Goal: Answer question/provide support: Share knowledge or assist other users

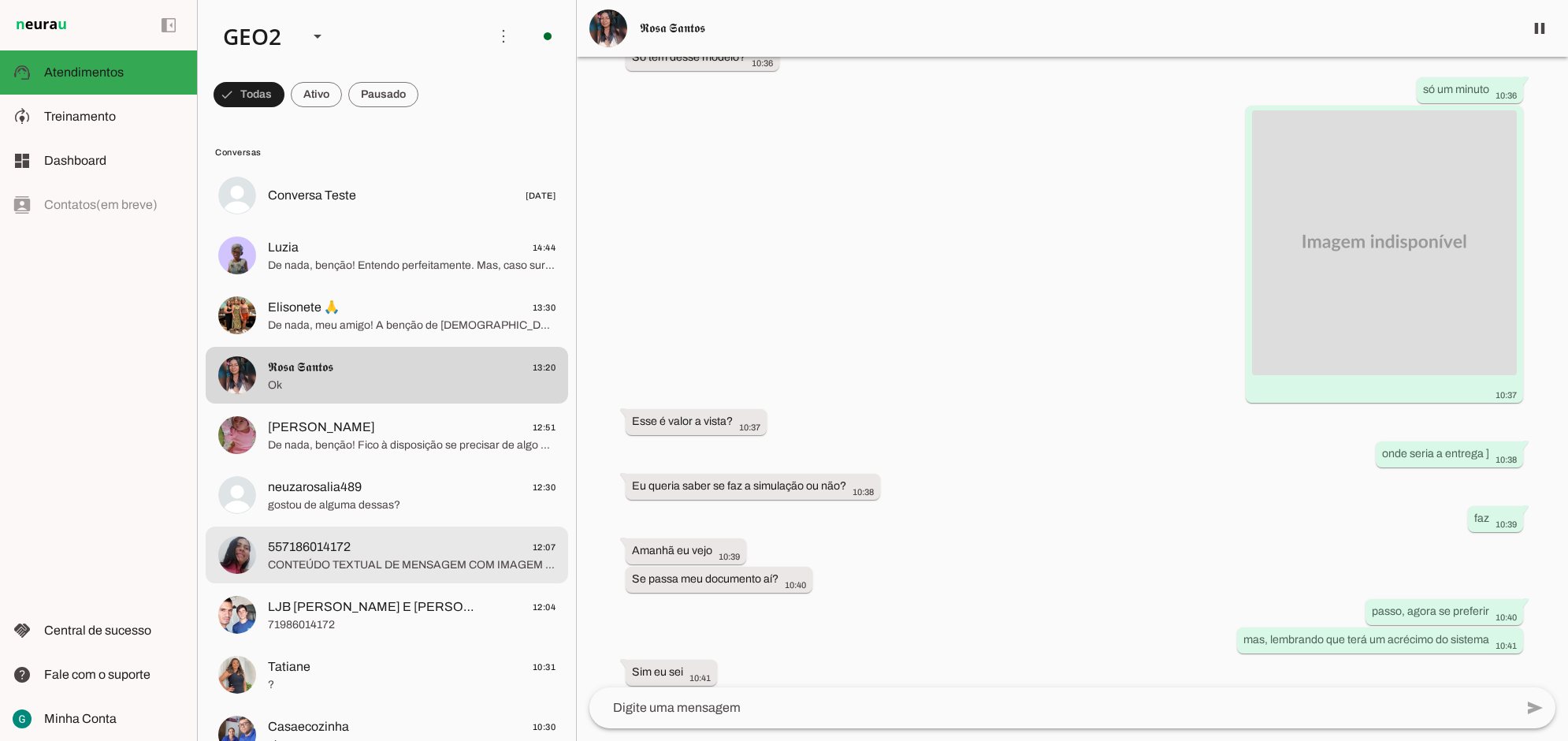
scroll to position [99, 0]
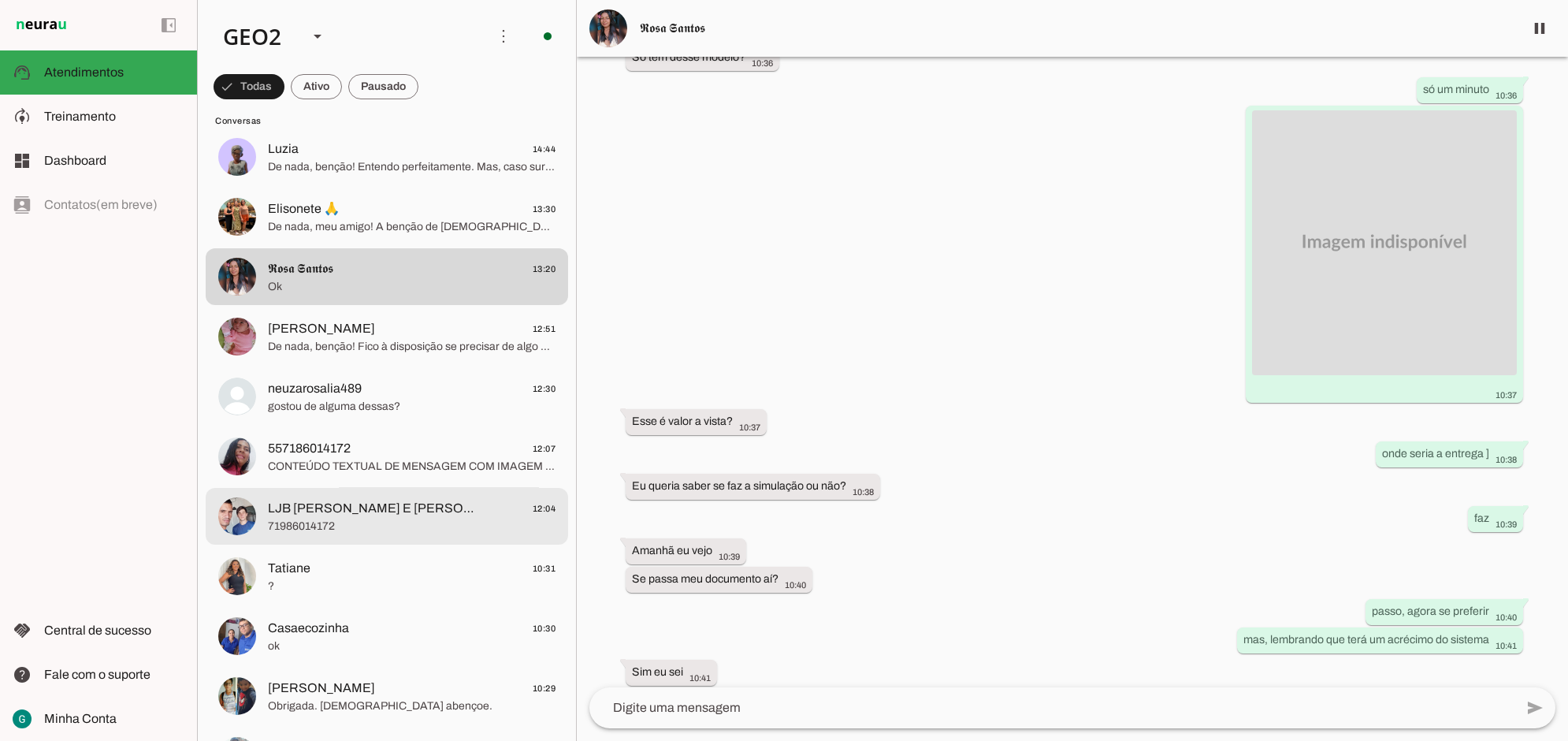
click at [407, 522] on span "71986014172" at bounding box center [411, 525] width 288 height 16
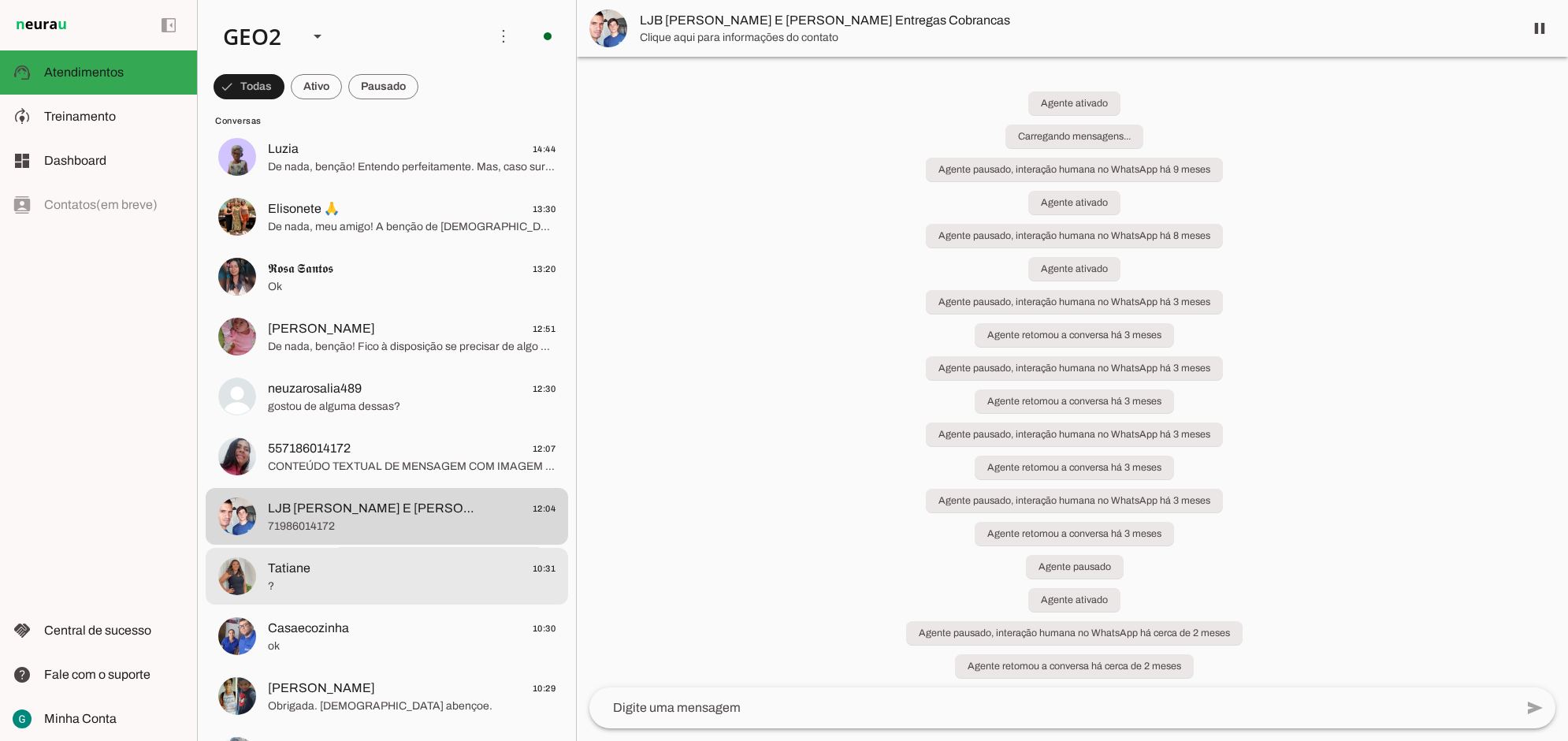
click at [378, 581] on span "?" at bounding box center [411, 586] width 288 height 16
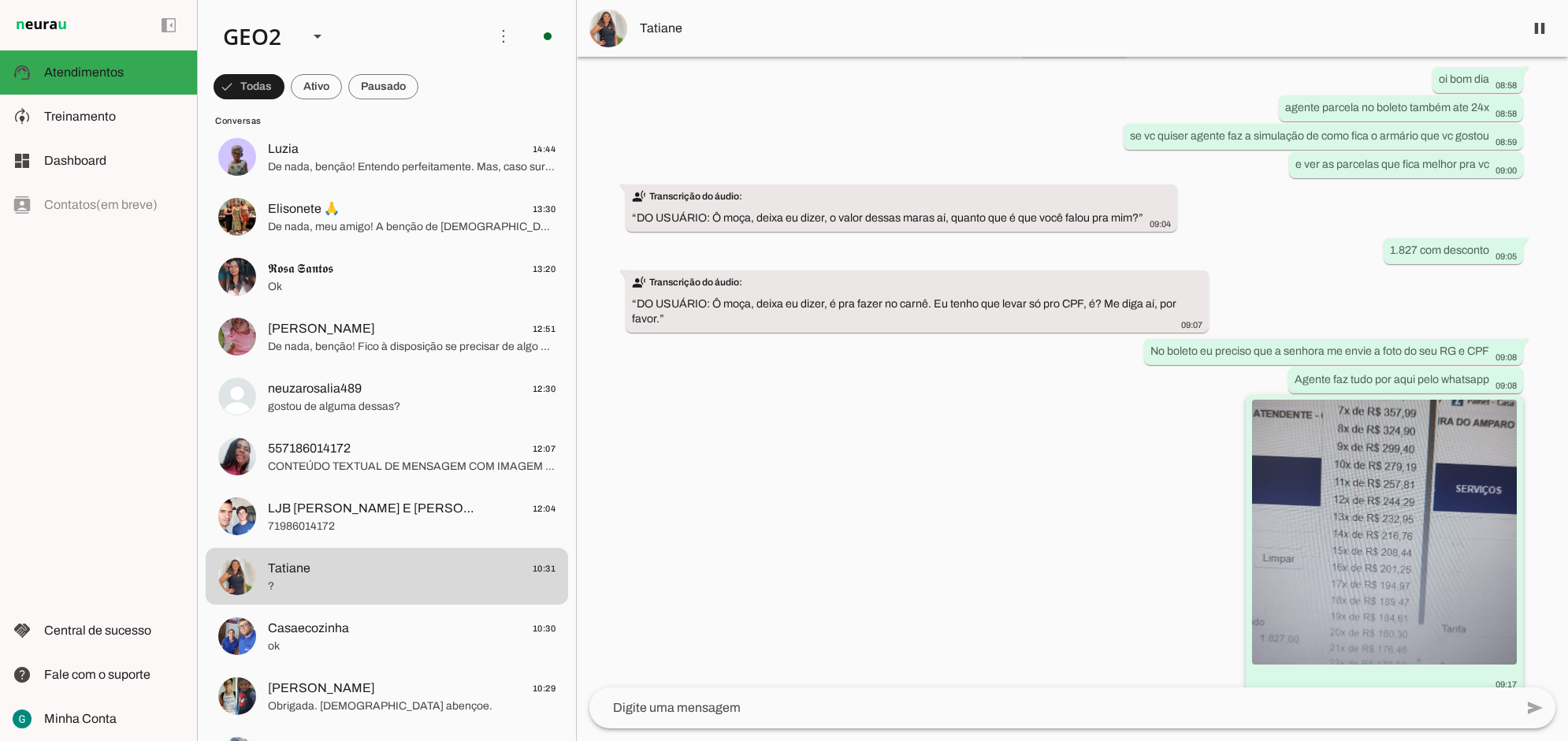
scroll to position [5220, 0]
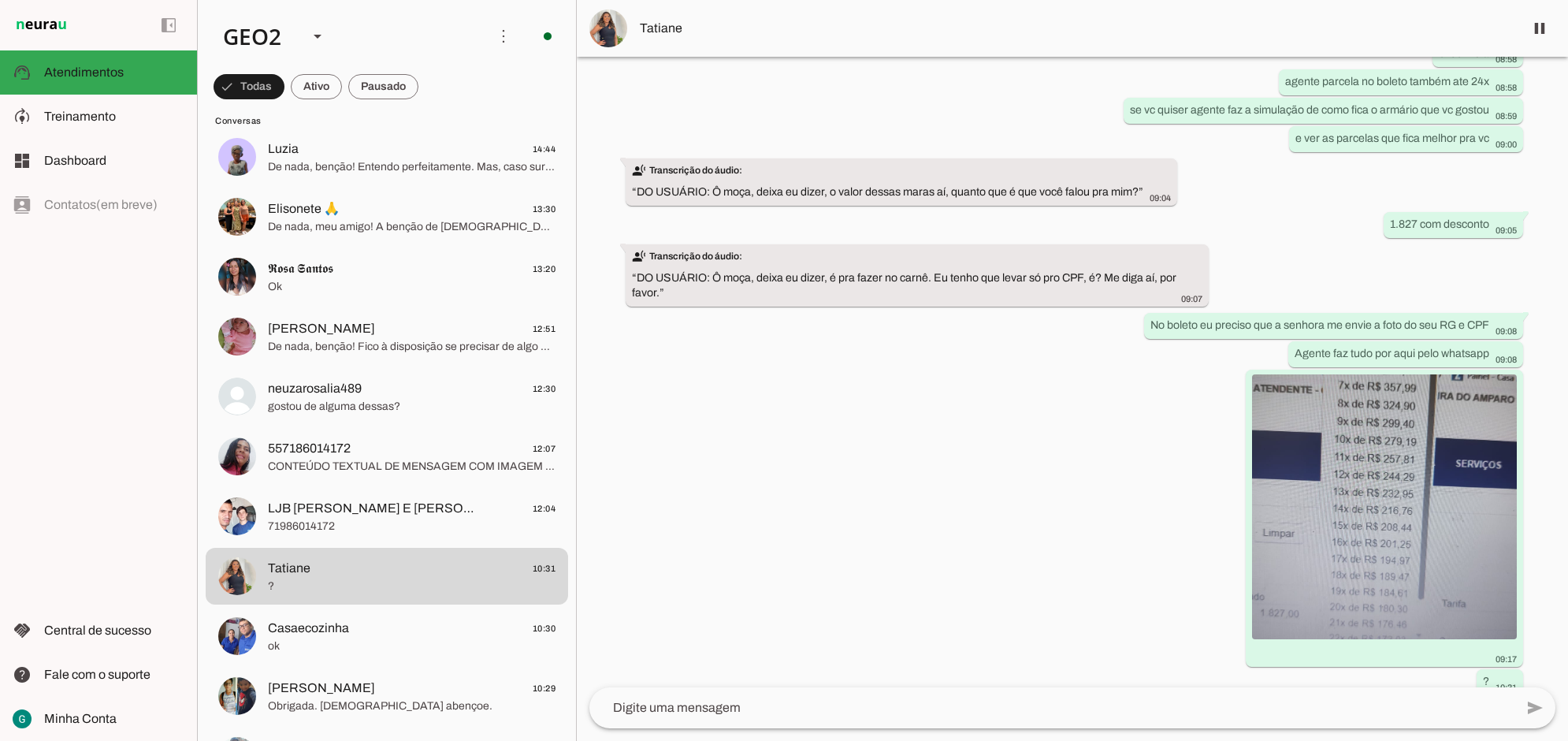
click at [950, 535] on div "Agente ativado Agente pausado, interação humana no WhatsApp há 5 dias Agente at…" at bounding box center [1072, 372] width 991 height 631
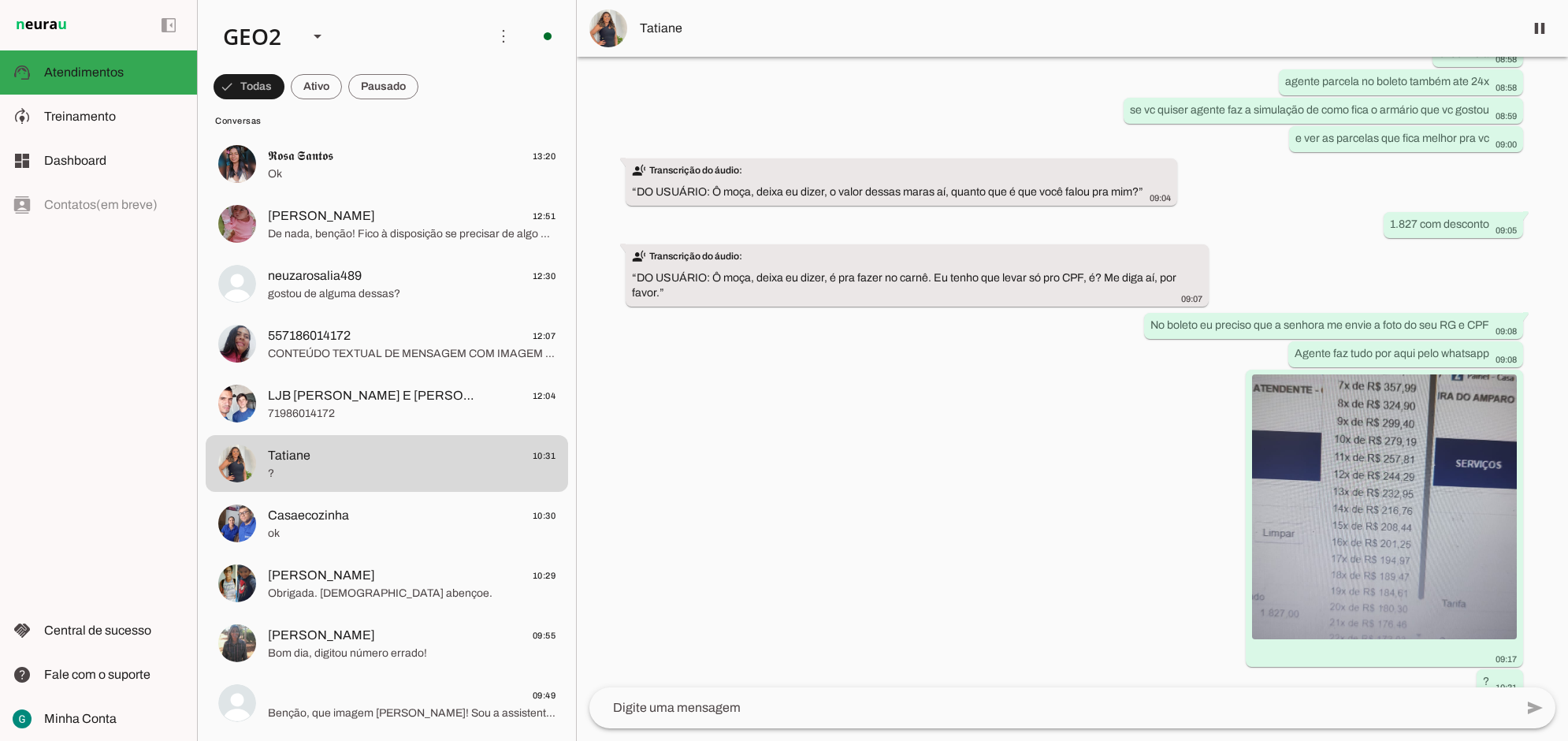
scroll to position [493, 0]
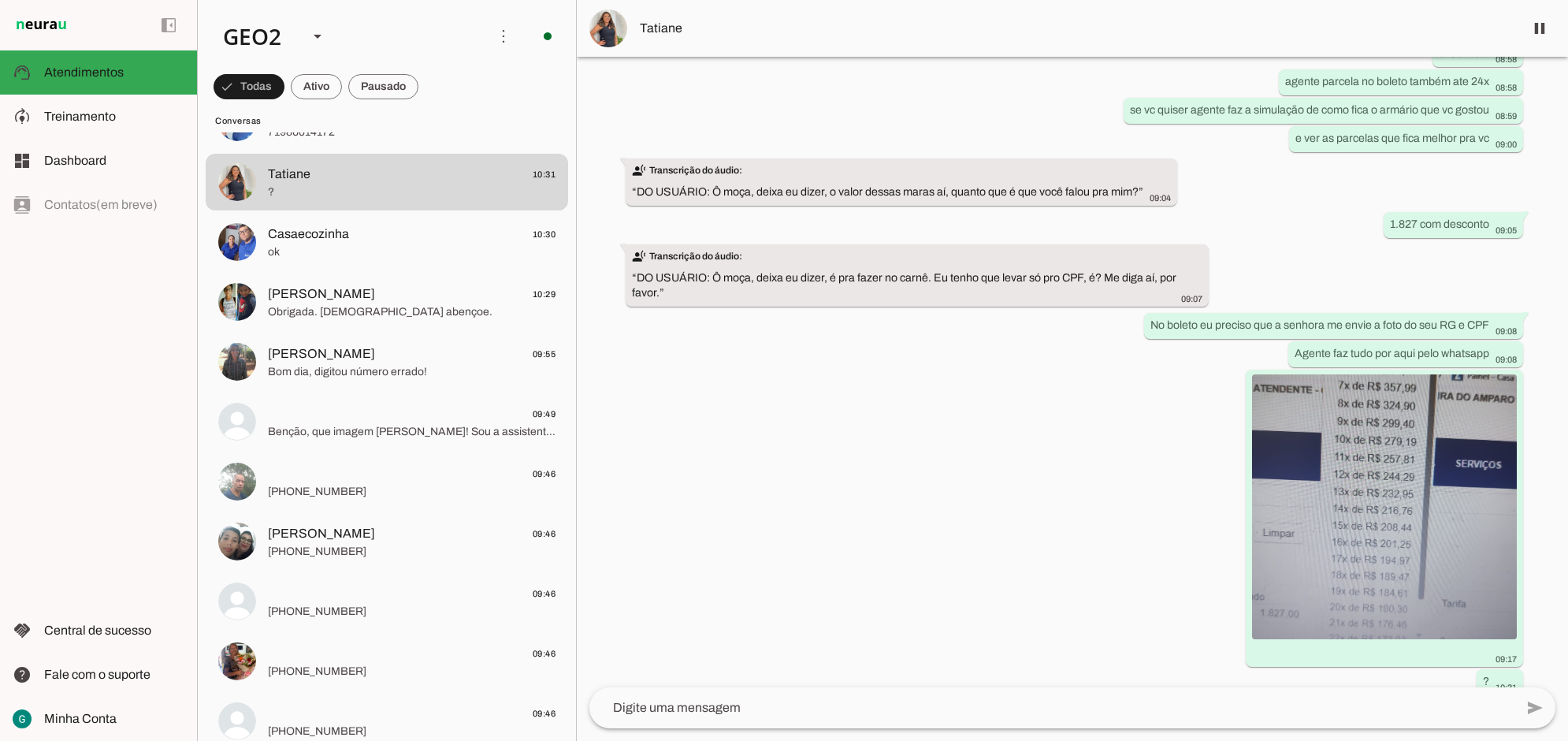
click at [803, 510] on div "Agente ativado Agente pausado, interação humana no WhatsApp há 5 dias Agente at…" at bounding box center [1072, 372] width 991 height 631
click at [866, 552] on div "Agente ativado Agente pausado, interação humana no WhatsApp há 5 dias Agente at…" at bounding box center [1072, 372] width 991 height 631
click at [826, 402] on div "Agente ativado Agente pausado, interação humana no WhatsApp há 5 dias Agente at…" at bounding box center [1072, 372] width 991 height 631
click at [947, 477] on div "Agente ativado Agente pausado, interação humana no WhatsApp há 5 dias Agente at…" at bounding box center [1072, 372] width 991 height 631
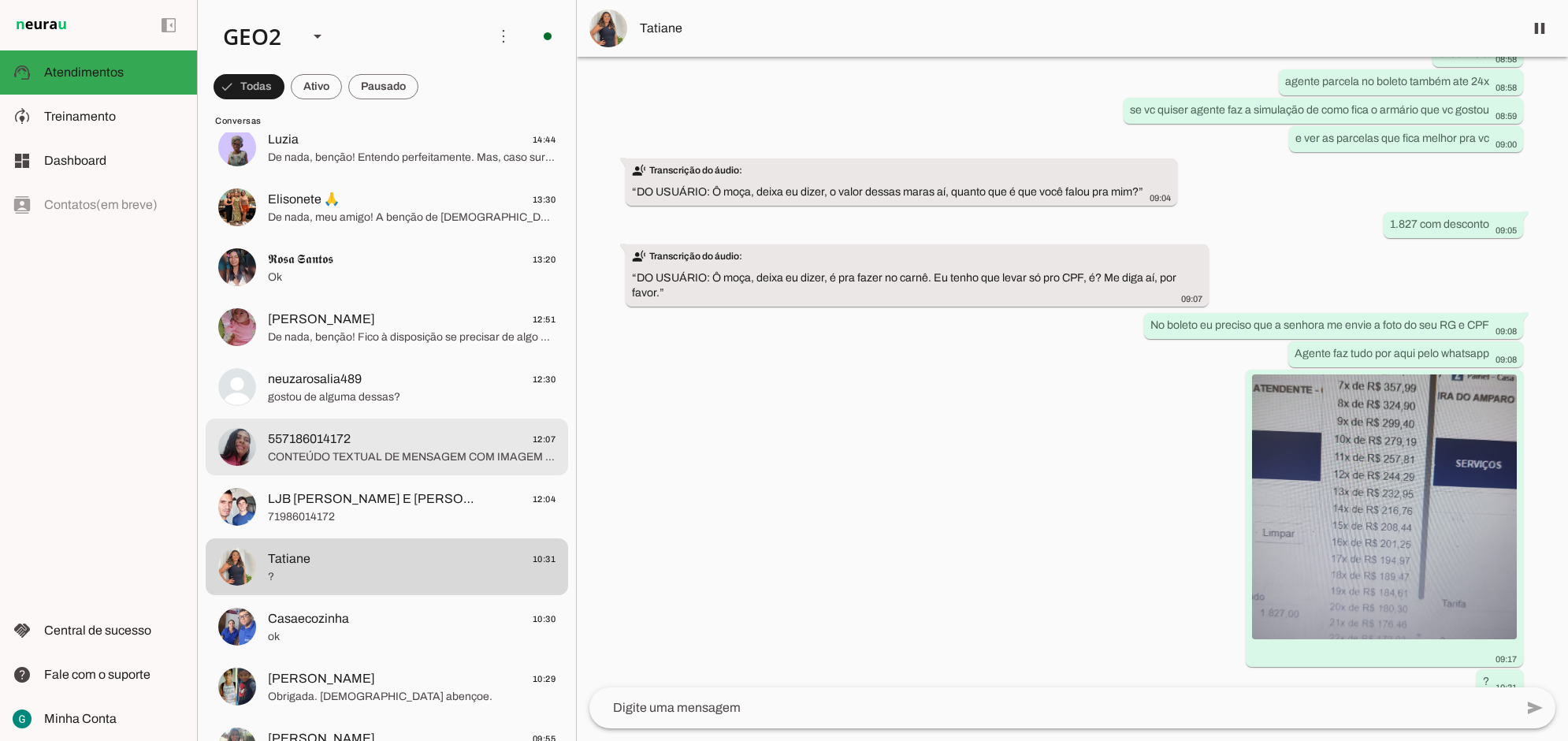
scroll to position [0, 0]
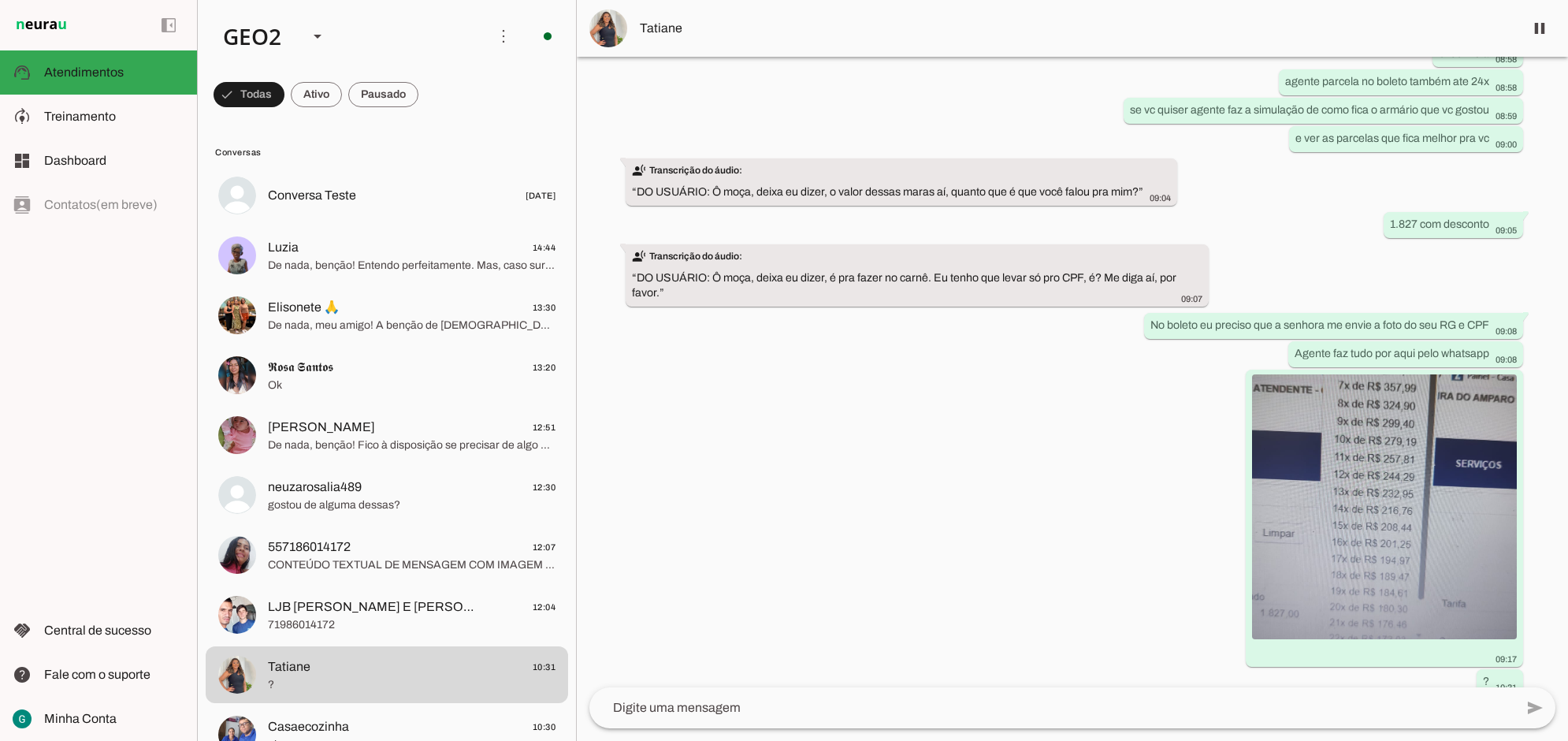
click at [840, 381] on div "Agente ativado Agente pausado, interação humana no WhatsApp há 5 dias Agente at…" at bounding box center [1072, 372] width 991 height 631
click at [885, 379] on div "Agente ativado Agente pausado, interação humana no WhatsApp há 5 dias Agente at…" at bounding box center [1072, 372] width 991 height 631
click at [888, 523] on div "Agente ativado Agente pausado, interação humana no WhatsApp há 5 dias Agente at…" at bounding box center [1072, 372] width 991 height 631
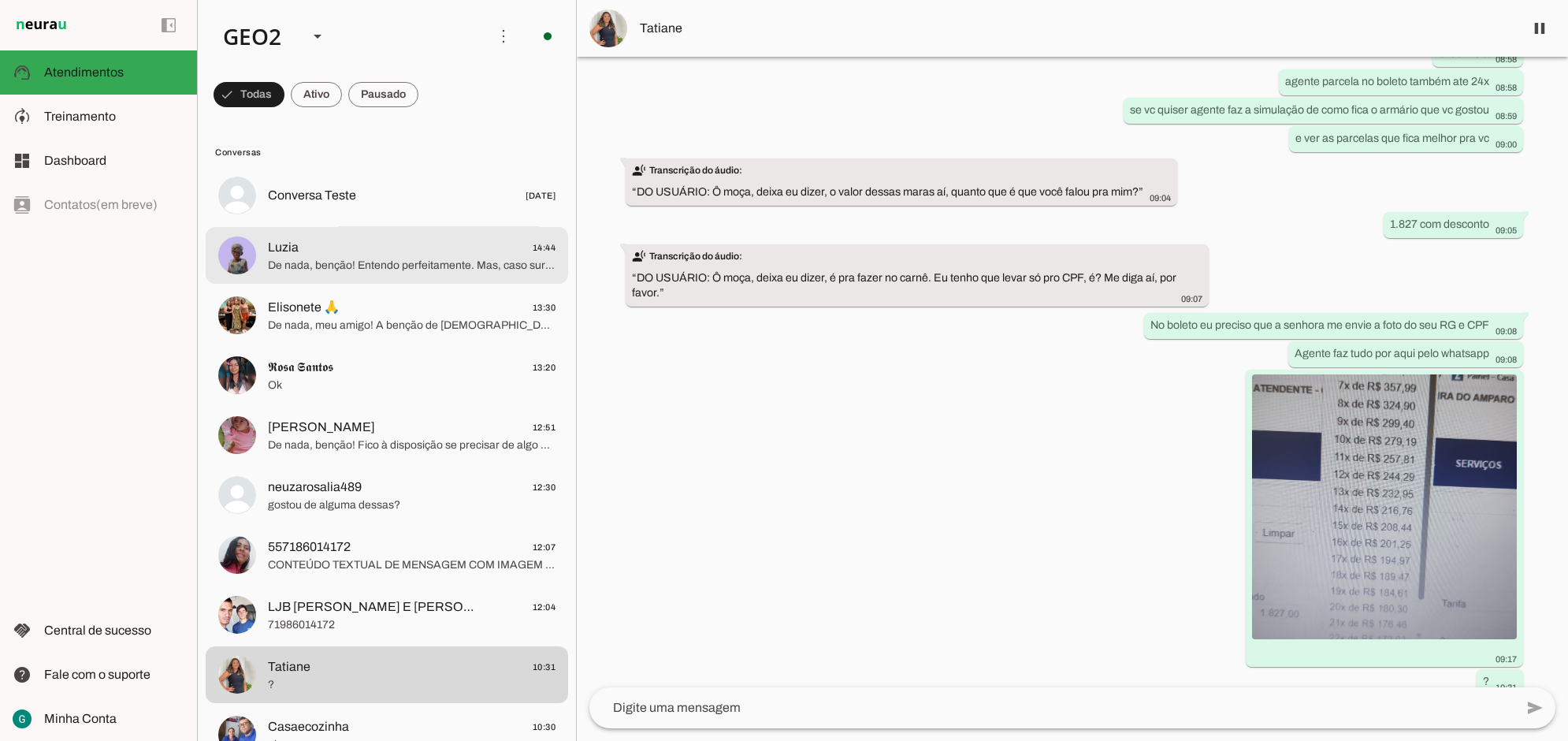
click at [338, 270] on span "De nada, benção! Entendo perfeitamente. Mas, caso surja alguma necessidade para…" at bounding box center [411, 265] width 288 height 16
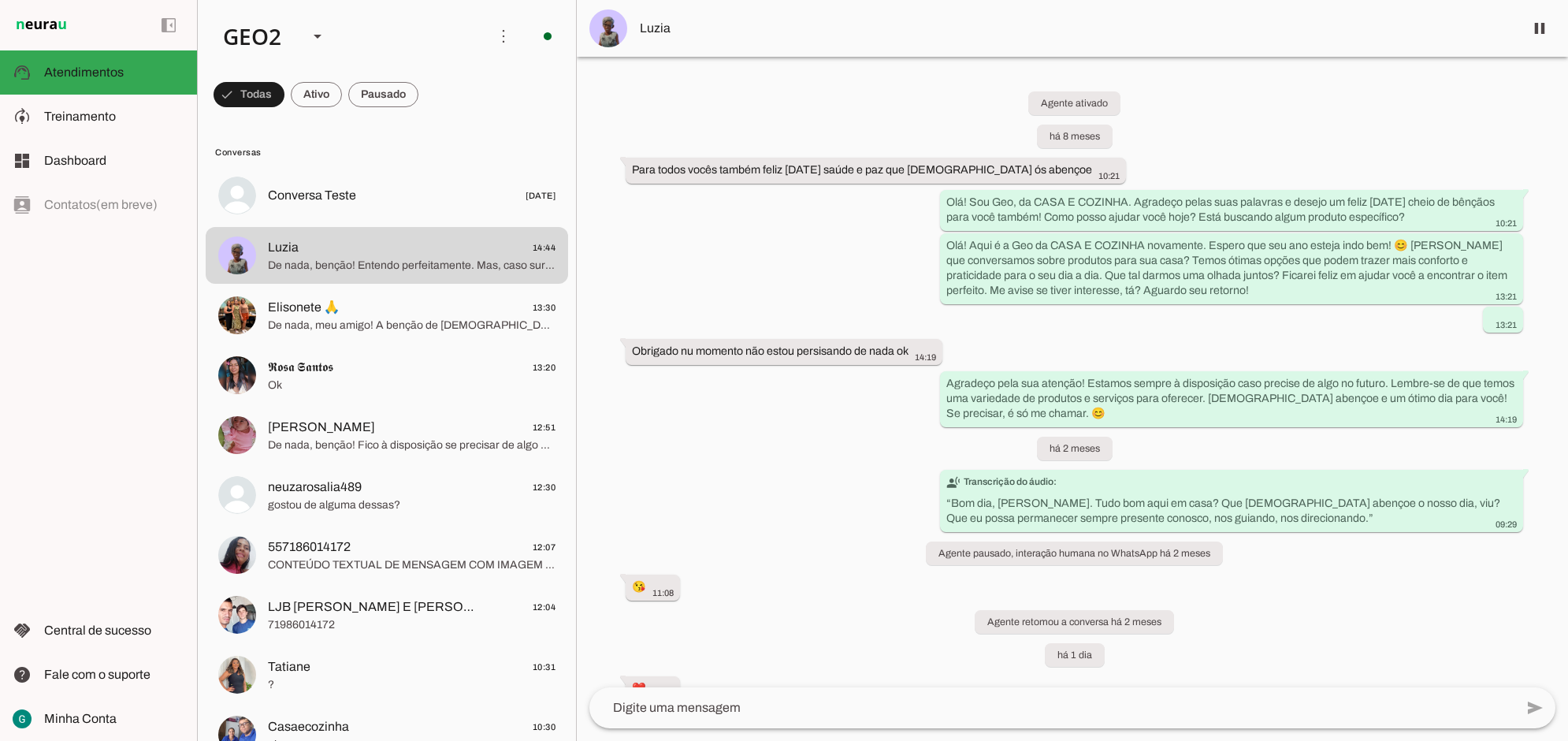
click at [749, 474] on div "Agente ativado há 8 meses Para todos vocês também feliz [DATE] saúde e paz que …" at bounding box center [1072, 372] width 991 height 631
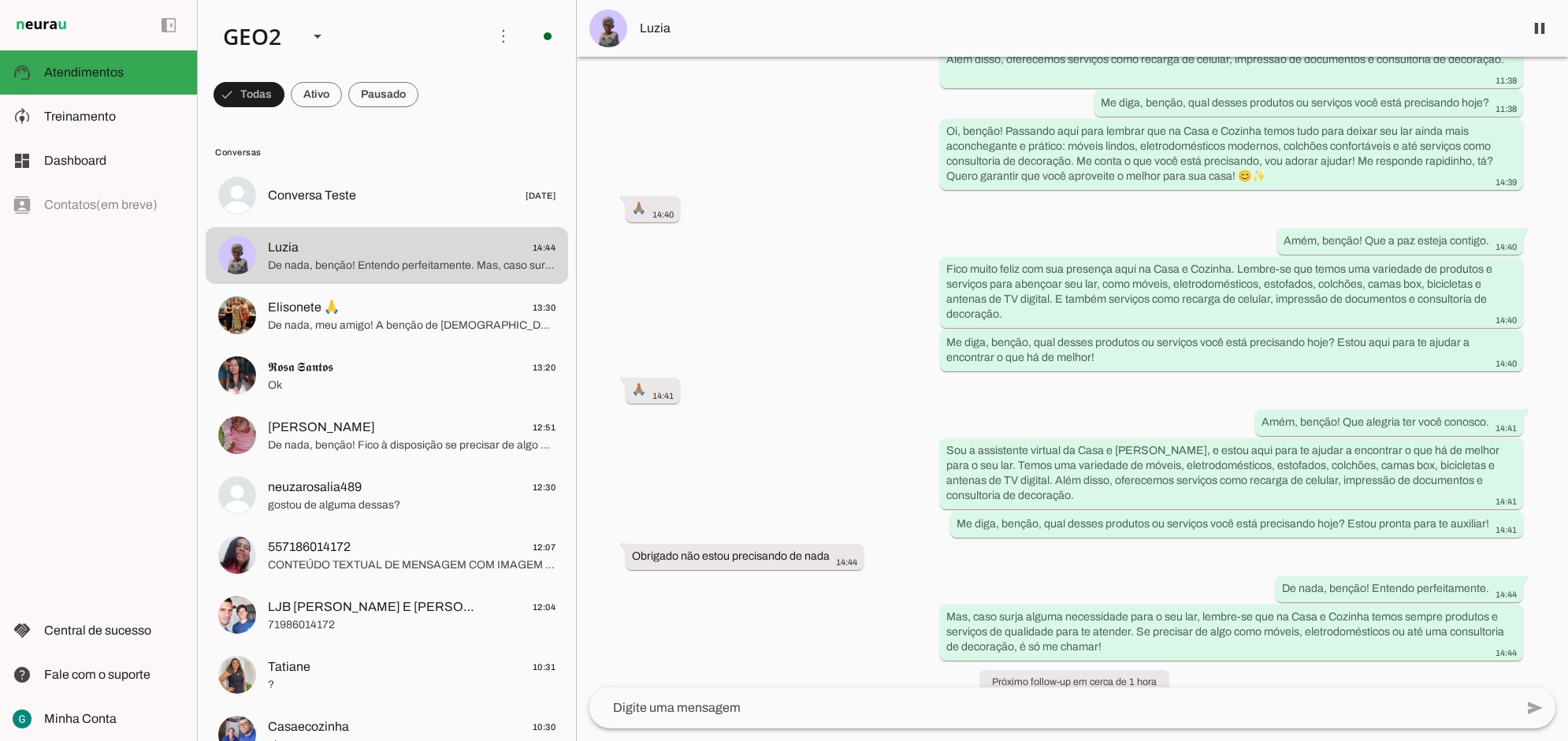
scroll to position [1113, 0]
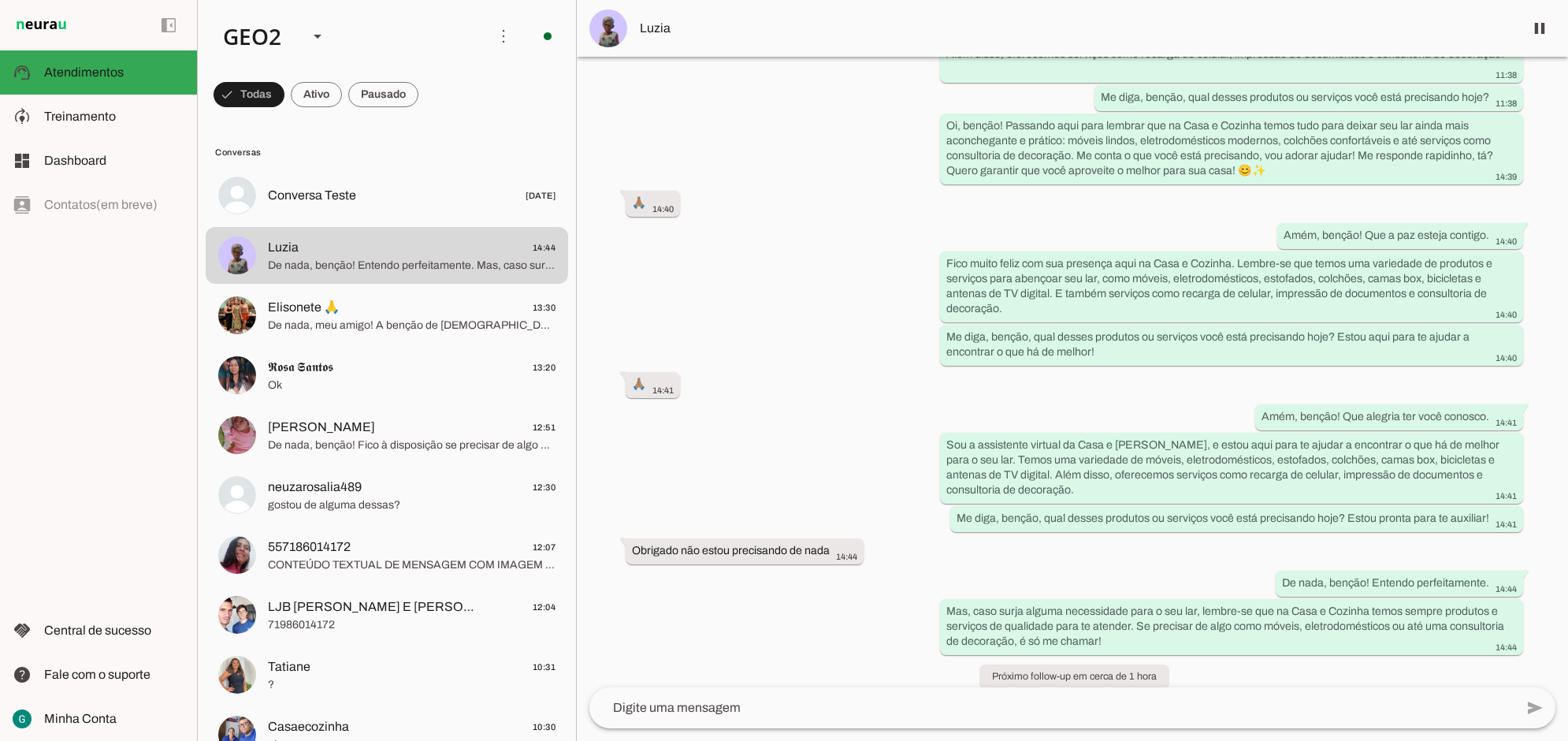
click at [790, 589] on div "Agente ativado há 8 meses Para todos vocês também feliz [DATE] saúde e paz que …" at bounding box center [1072, 372] width 991 height 631
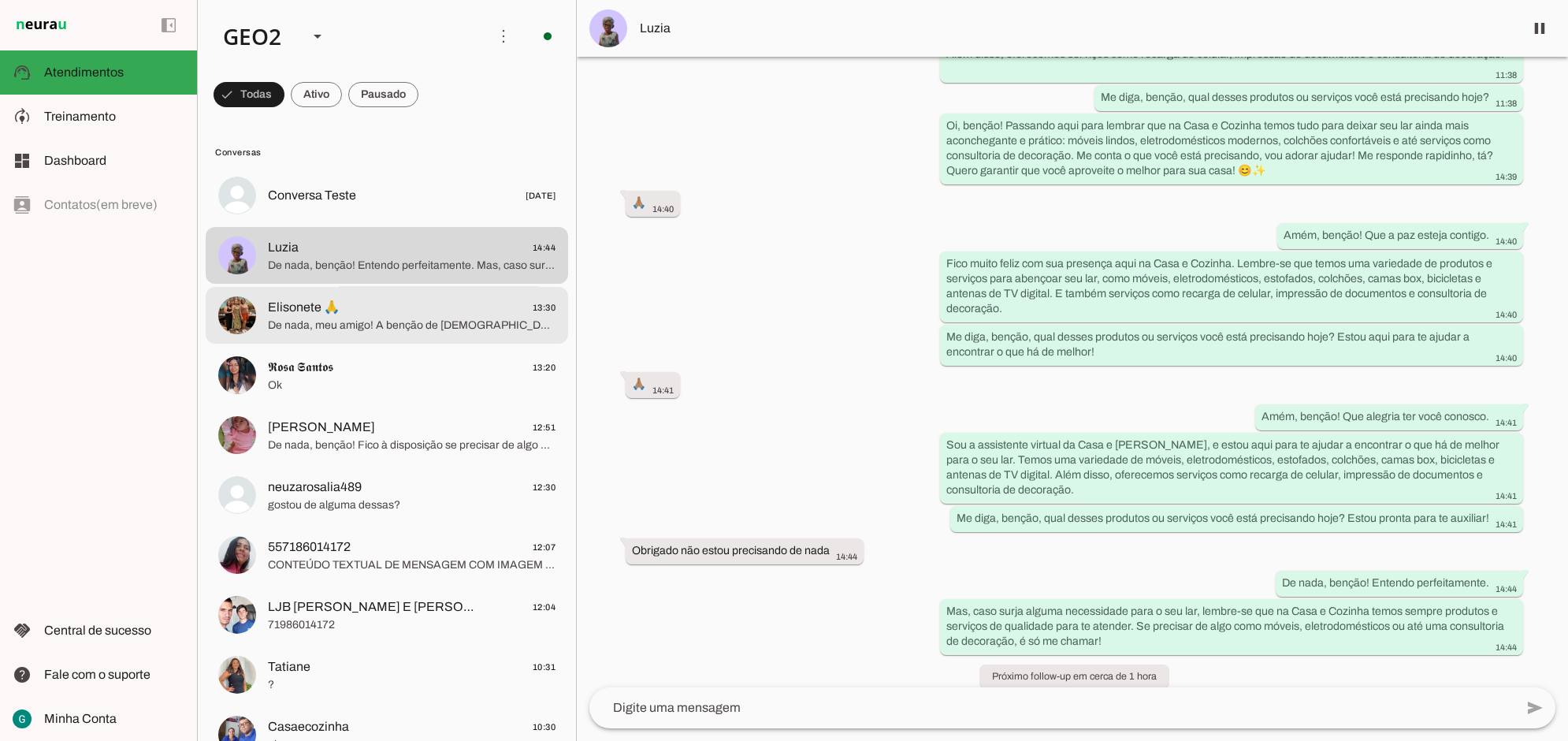
click at [325, 328] on span "De nada, meu amigo! A benção de [DEMOGRAPHIC_DATA] esteja contigo. Lembre-se qu…" at bounding box center [411, 325] width 288 height 16
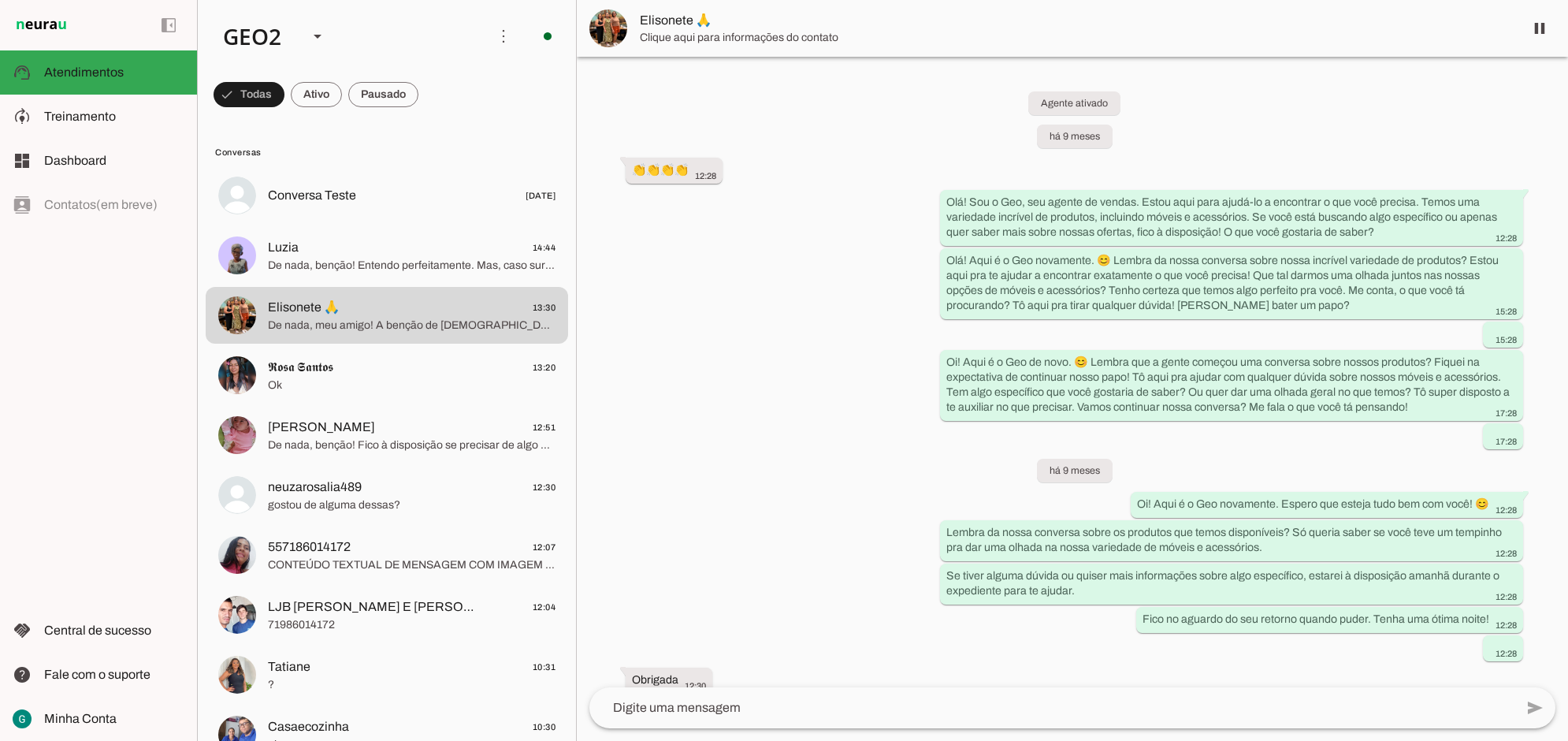
click at [790, 472] on div "Agente ativado há 9 meses 👏👏👏👏 12:28 Olá! Sou o Geo, seu agente de vendas. Esto…" at bounding box center [1072, 372] width 991 height 631
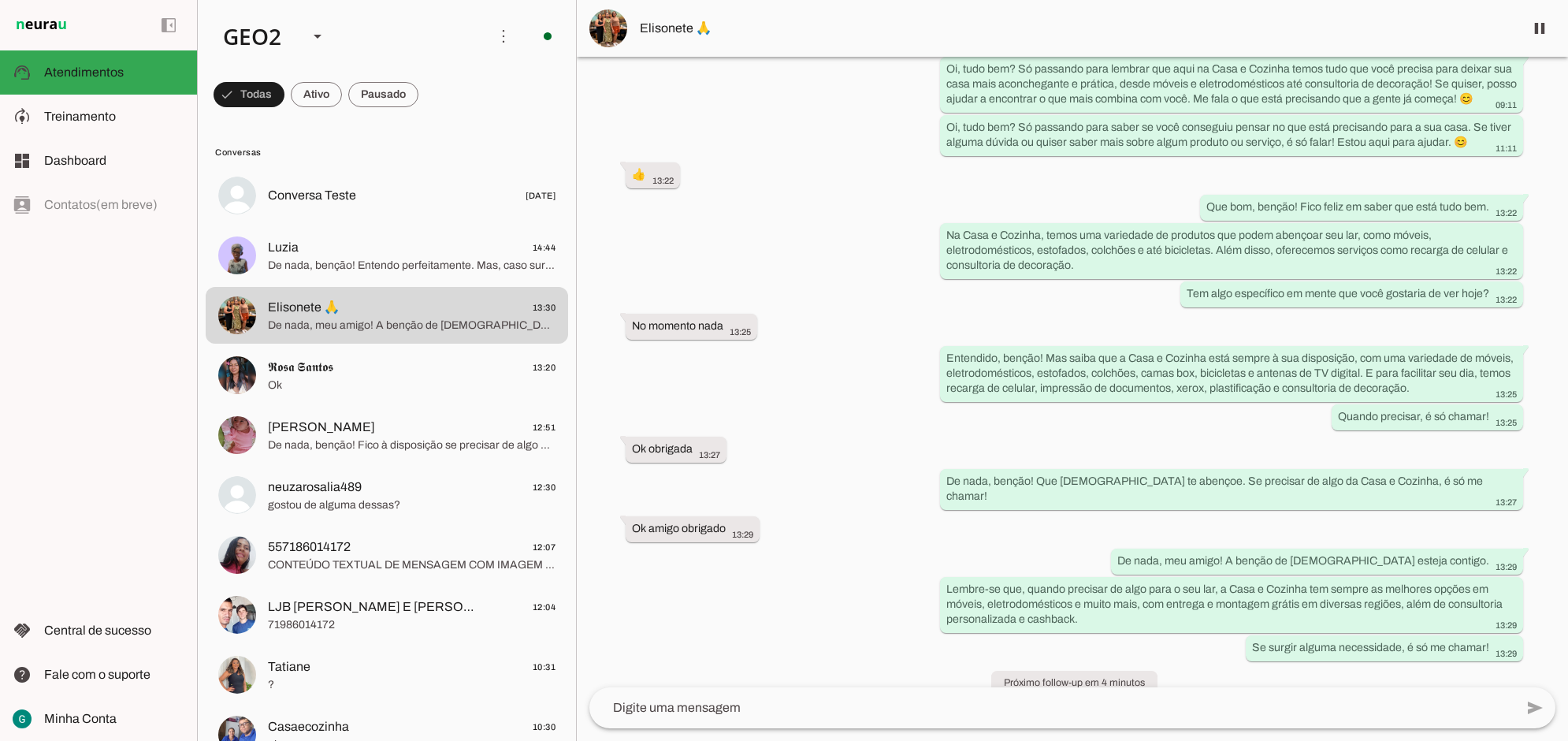
scroll to position [1444, 0]
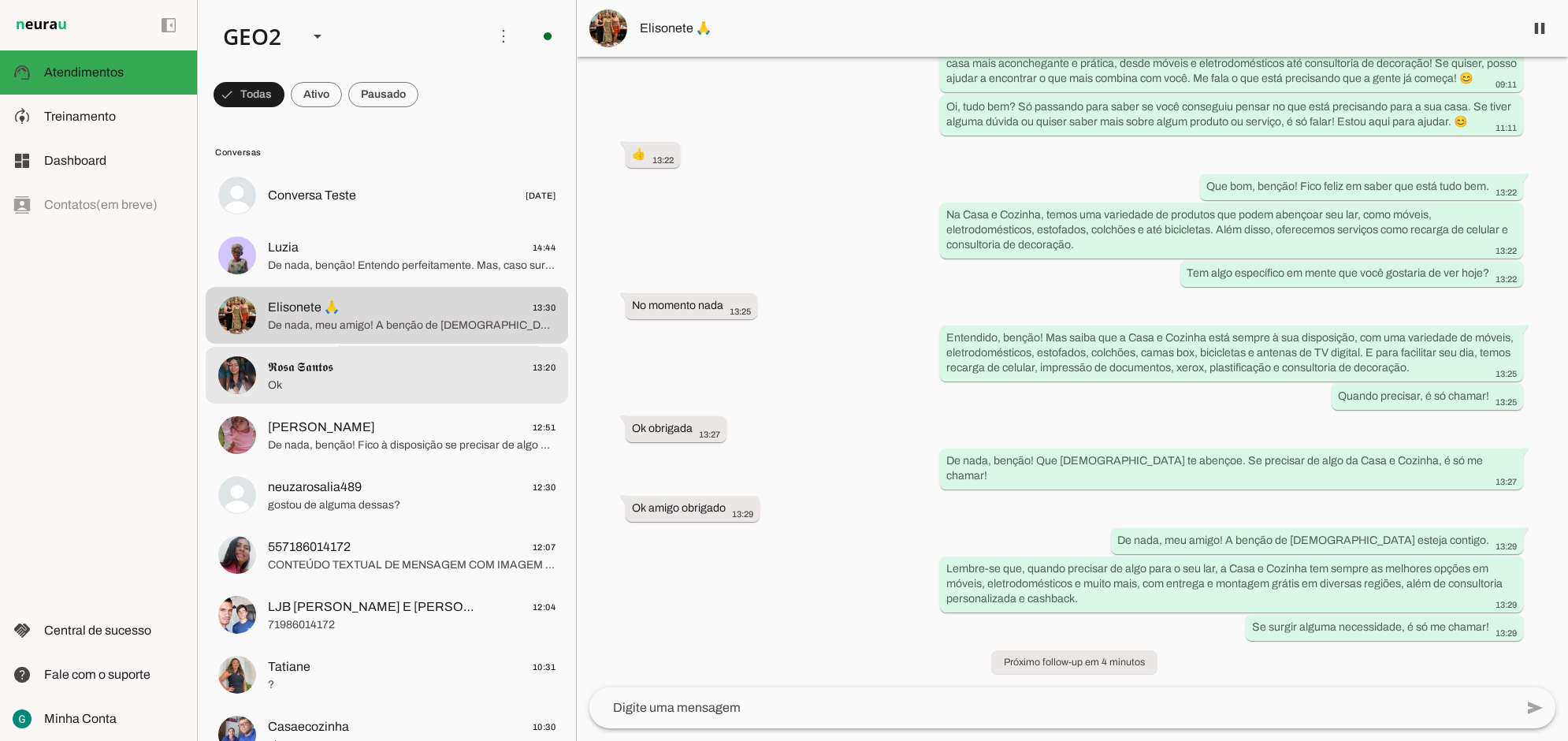
click at [312, 390] on span "Ok" at bounding box center [411, 384] width 288 height 16
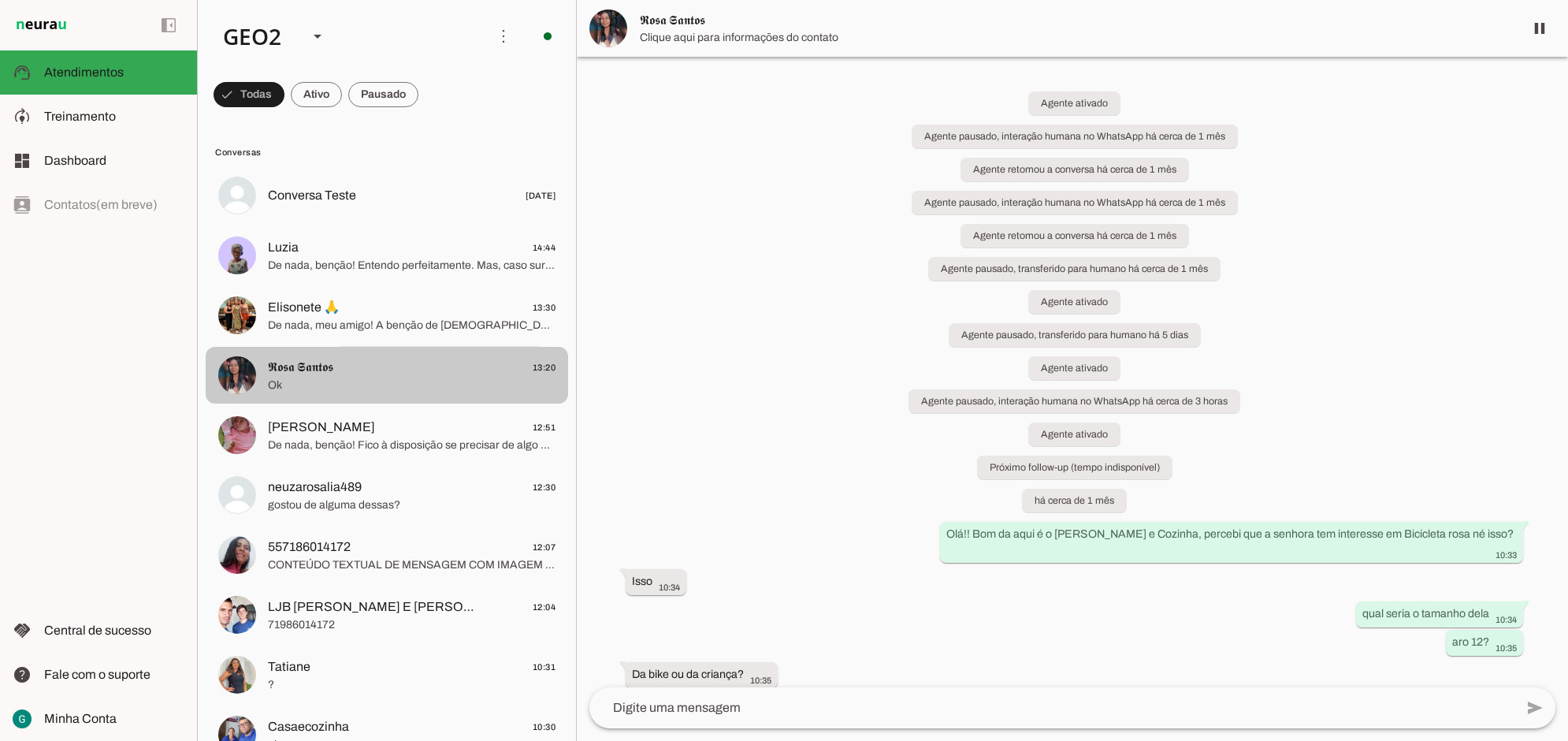
scroll to position [6511, 0]
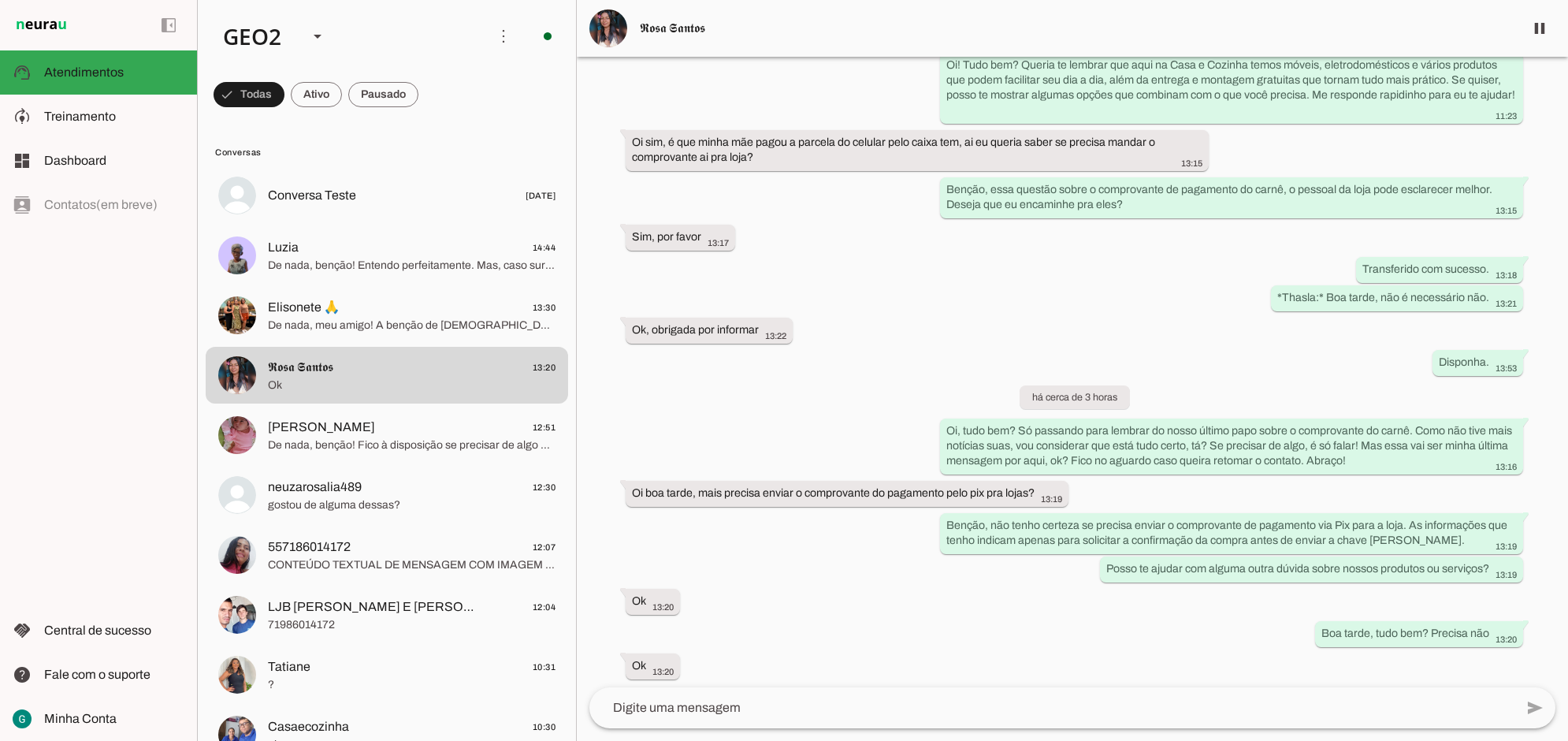
click at [857, 592] on div "Agente ativado Agente pausado, interação humana no WhatsApp há cerca de 1 mês A…" at bounding box center [1072, 372] width 991 height 631
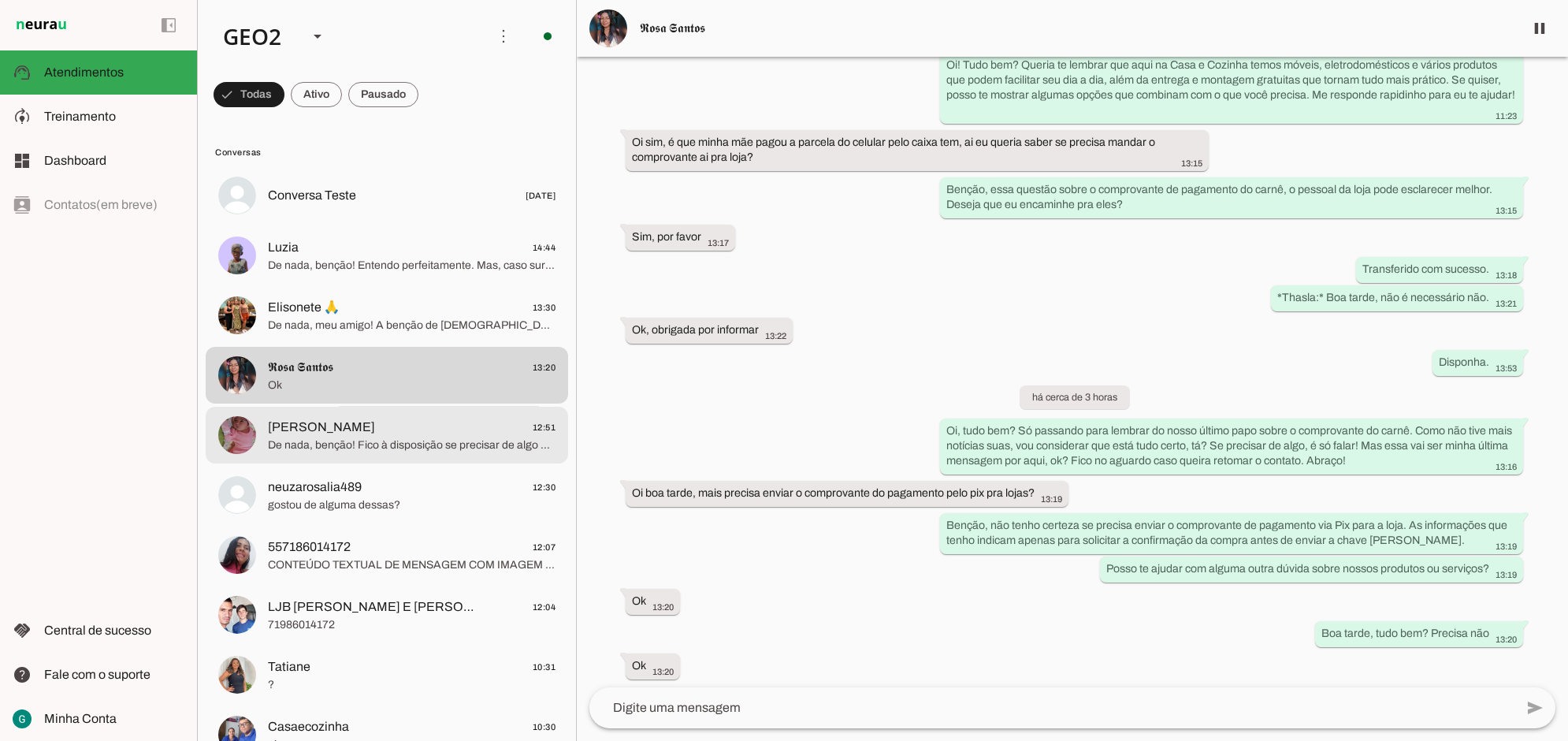
click at [281, 432] on span "[PERSON_NAME]" at bounding box center [322, 427] width 107 height 19
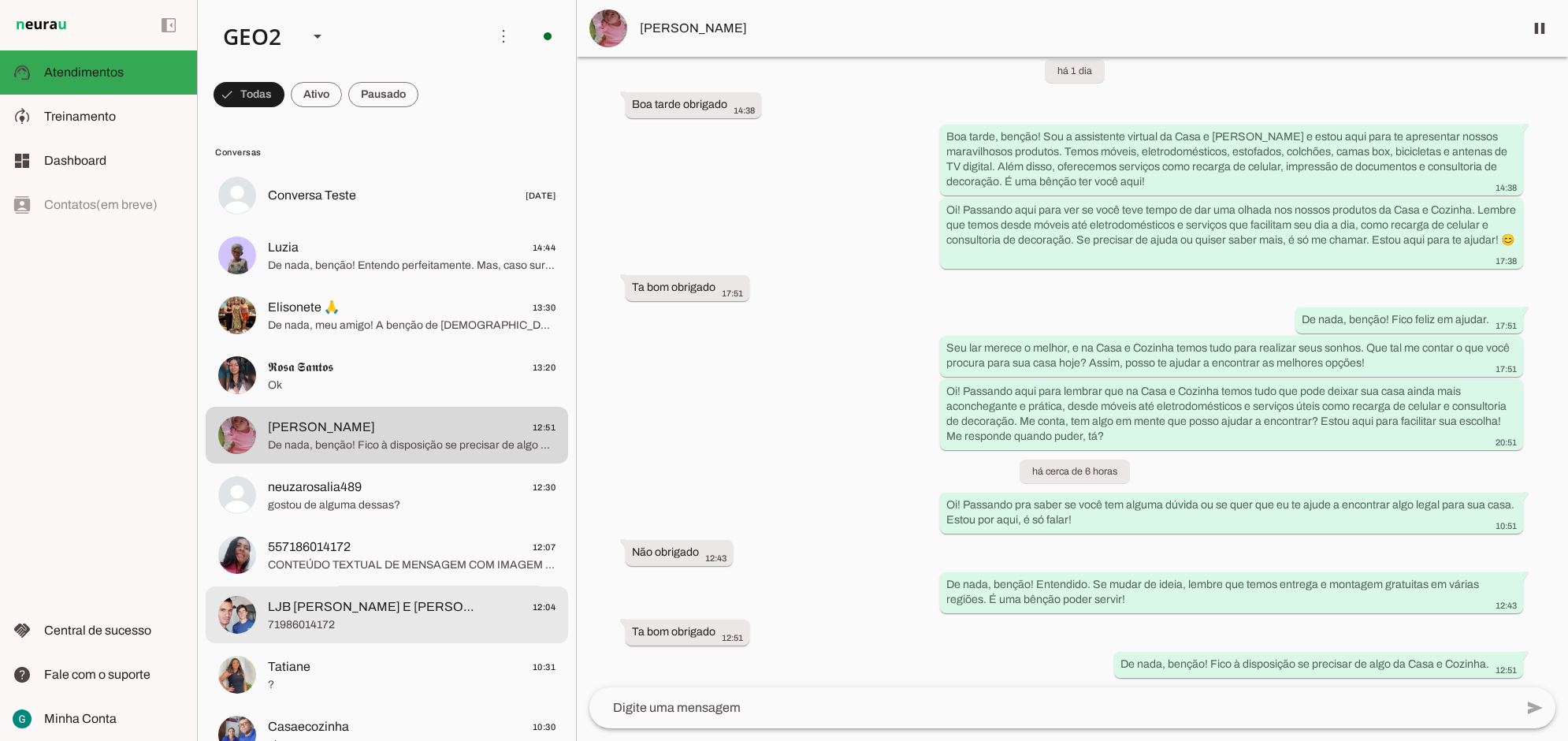
scroll to position [296, 0]
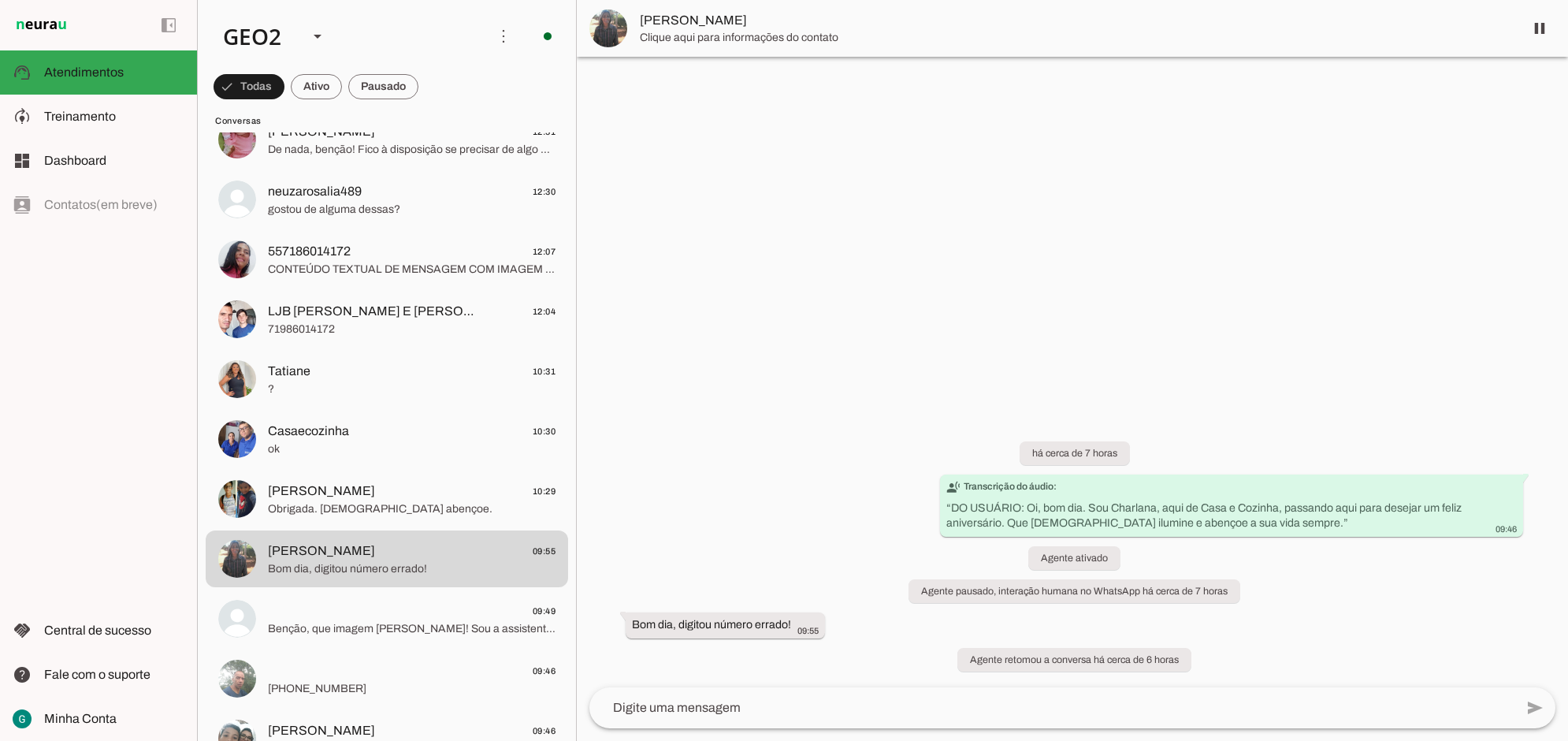
click at [797, 682] on hr at bounding box center [1074, 681] width 897 height 1
click at [923, 344] on div at bounding box center [1072, 370] width 991 height 741
click at [845, 364] on div at bounding box center [1072, 370] width 991 height 741
click at [770, 285] on div at bounding box center [1072, 370] width 991 height 741
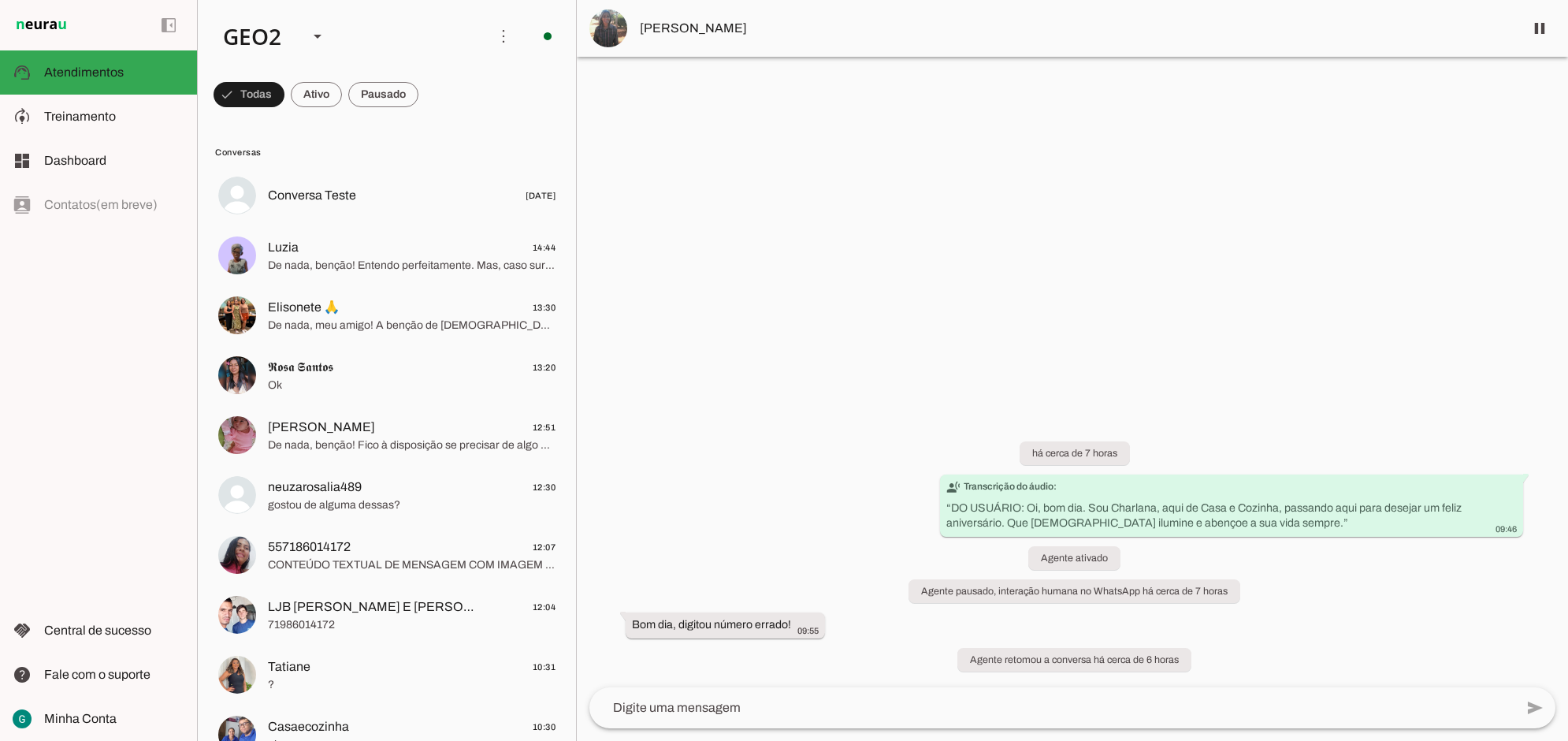
click at [1201, 282] on div at bounding box center [1072, 370] width 991 height 741
click at [888, 280] on div at bounding box center [1072, 370] width 991 height 741
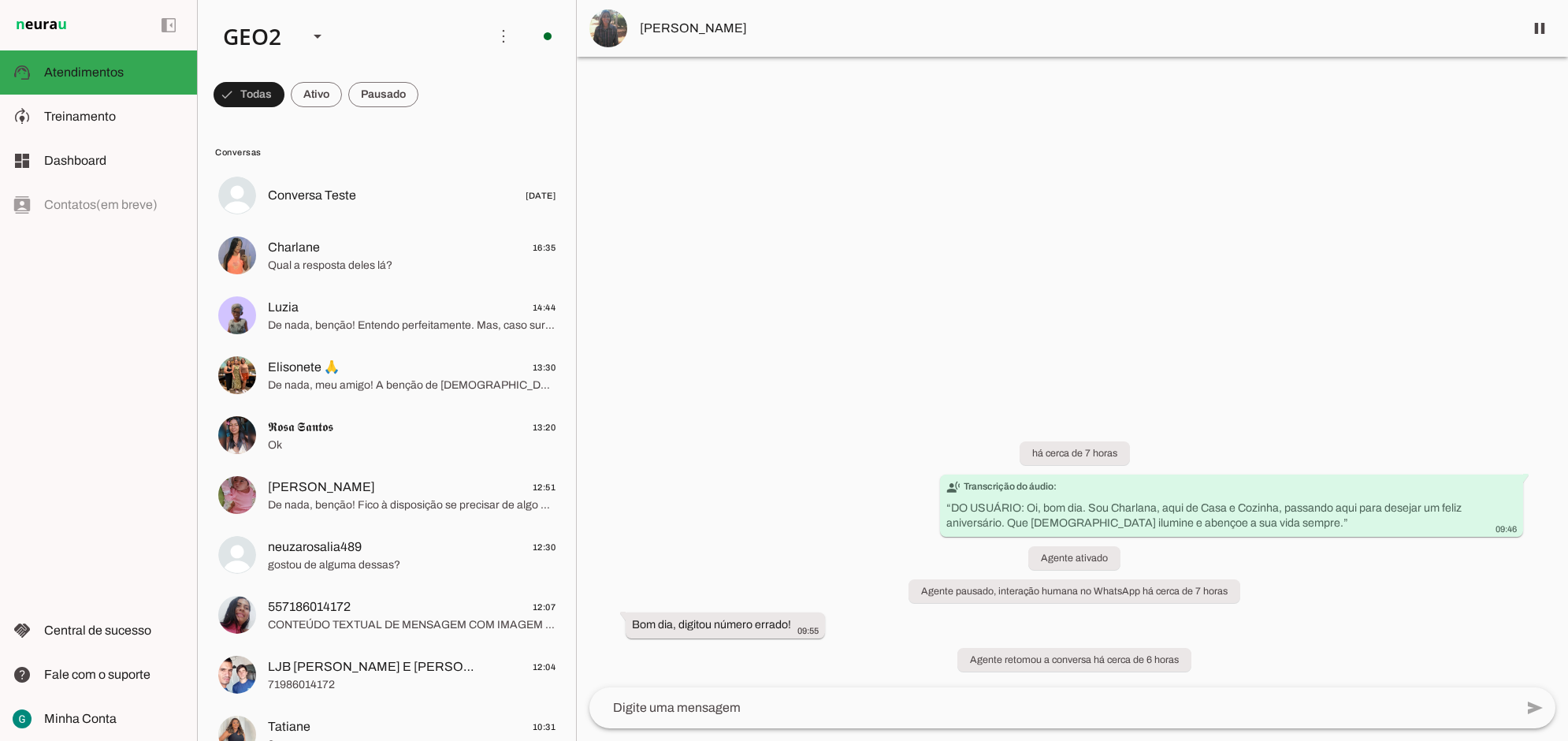
drag, startPoint x: 786, startPoint y: 389, endPoint x: 792, endPoint y: 373, distance: 17.1
click at [789, 389] on div at bounding box center [1072, 370] width 991 height 741
click at [826, 461] on div "há cerca de 7 horas transcribe Transcrição do áudio: “ DO USUÁRIO: Oi, bom dia.…" at bounding box center [1072, 547] width 991 height 280
click at [809, 262] on div at bounding box center [1072, 370] width 991 height 741
click at [804, 432] on div "há cerca de 7 horas transcribe Transcrição do áudio: “ DO USUÁRIO: Oi, bom dia.…" at bounding box center [1072, 547] width 991 height 280
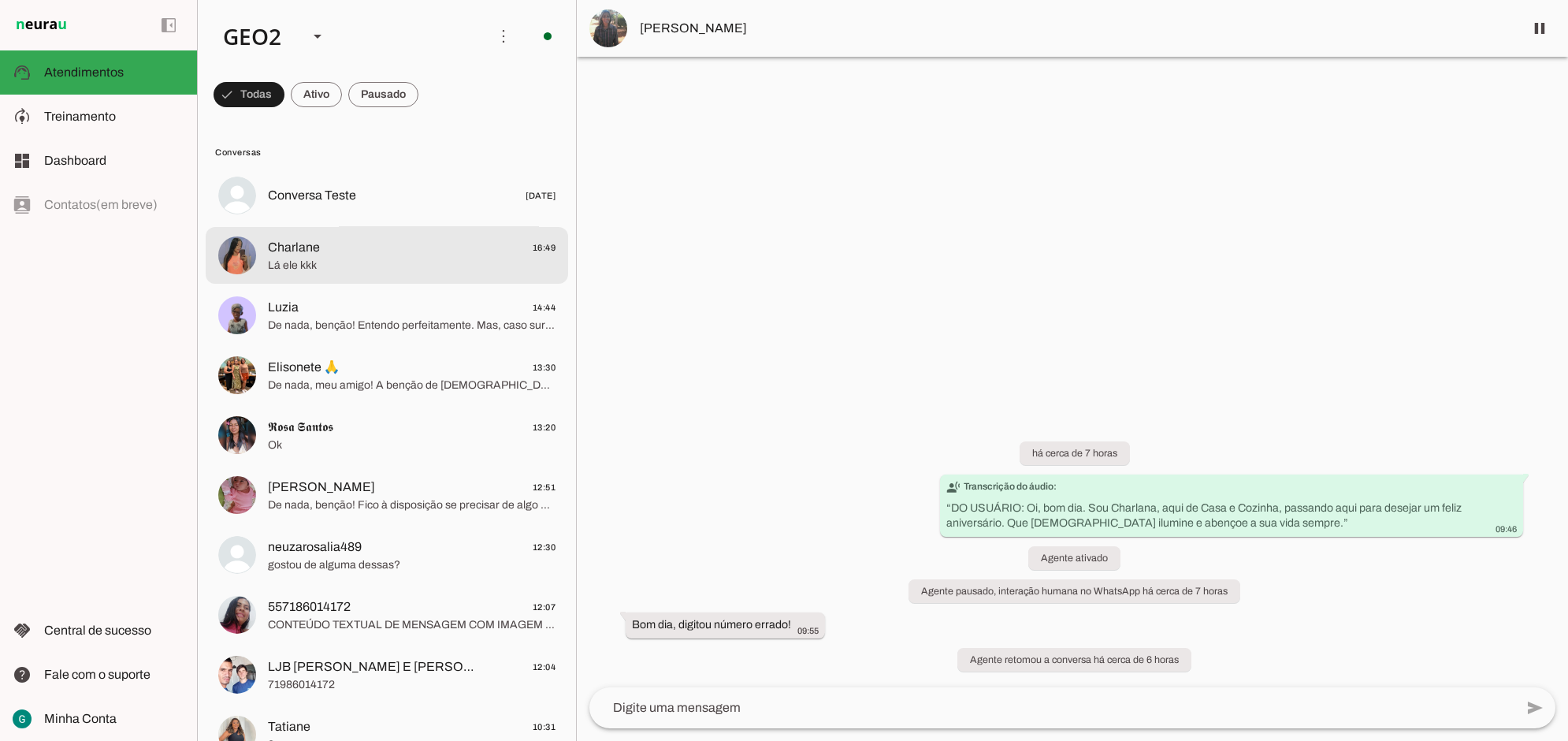
click at [286, 258] on span "Lá ele kkk" at bounding box center [411, 265] width 288 height 16
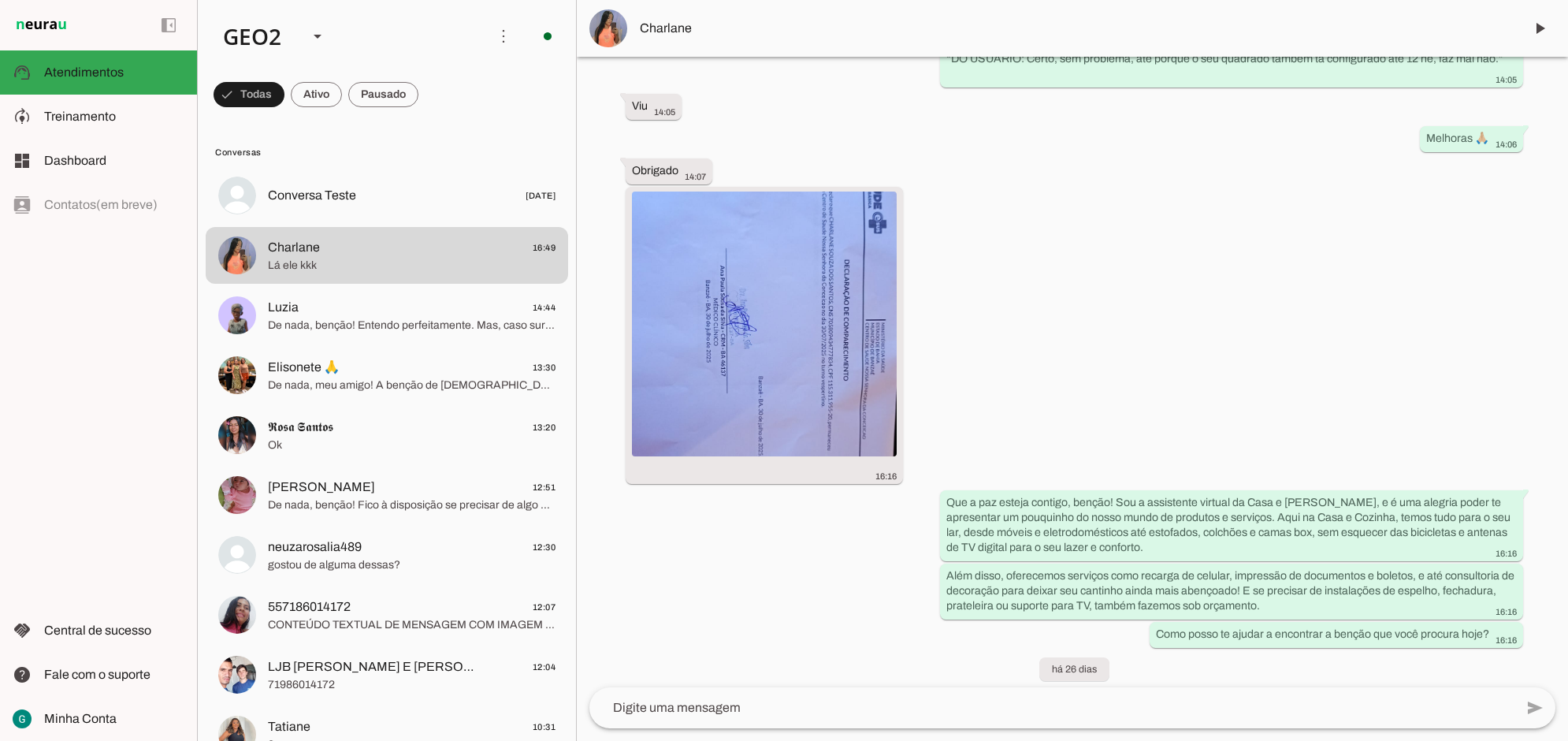
scroll to position [6974, 0]
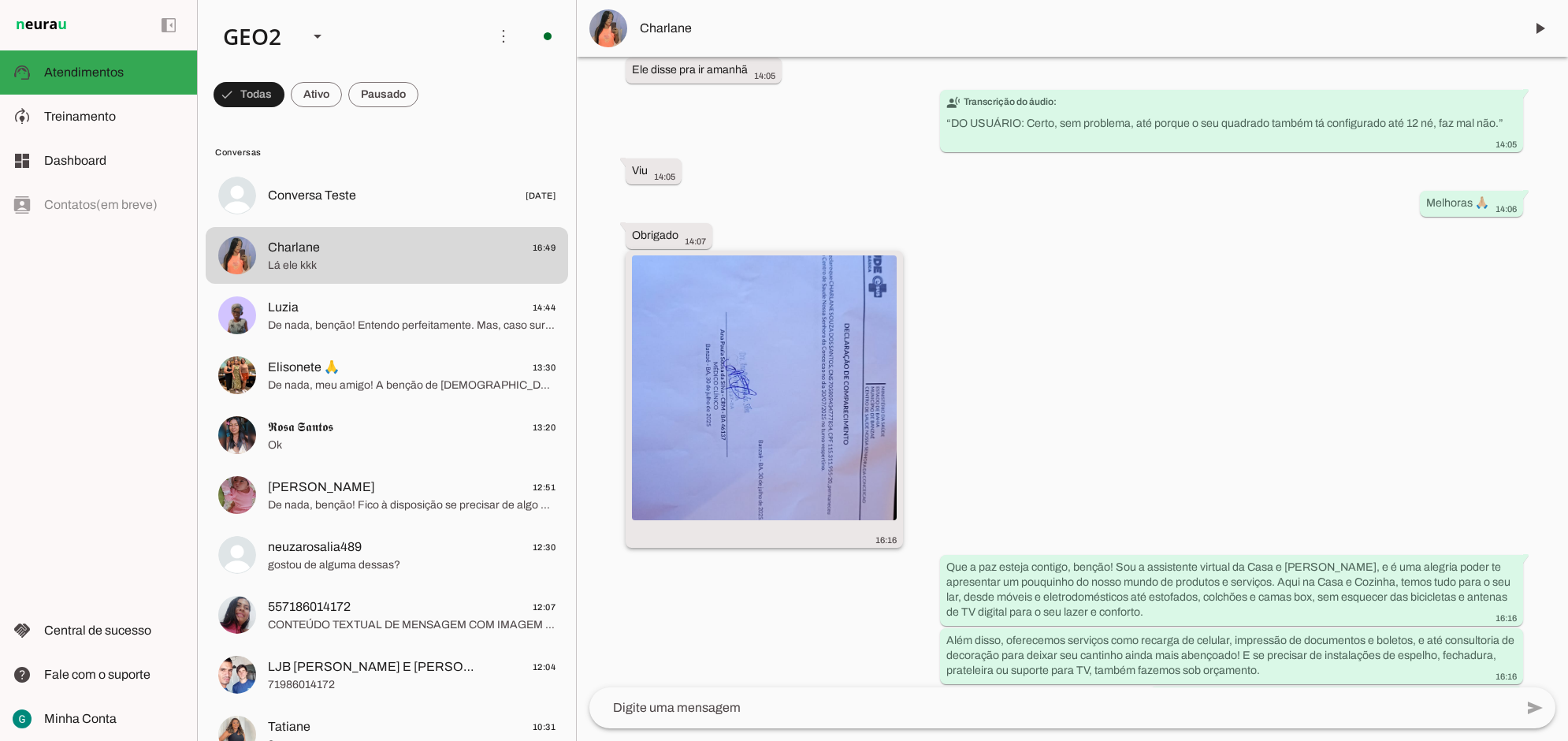
click at [778, 349] on img at bounding box center [764, 388] width 264 height 265
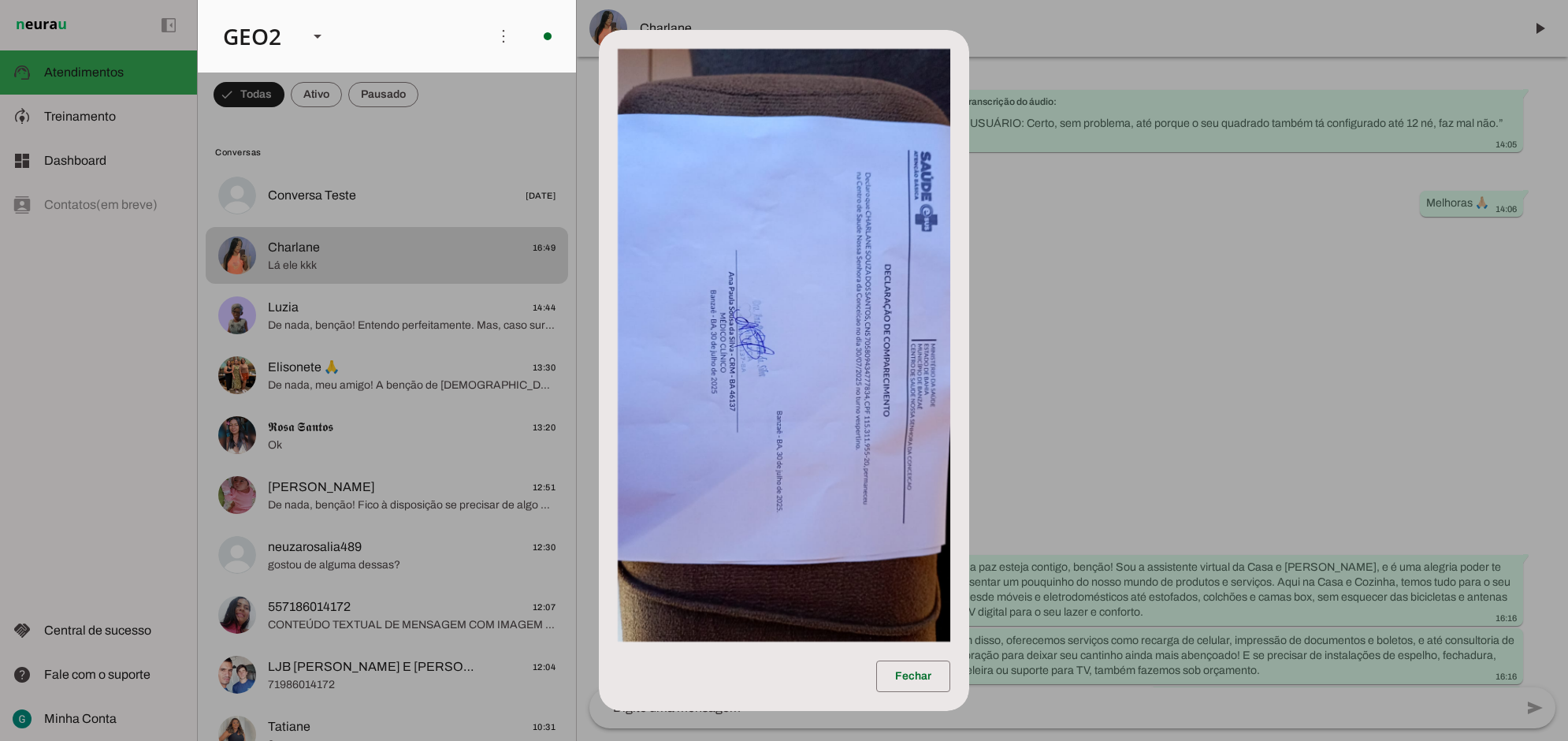
click at [970, 402] on dialog "Fechar" at bounding box center [784, 370] width 371 height 681
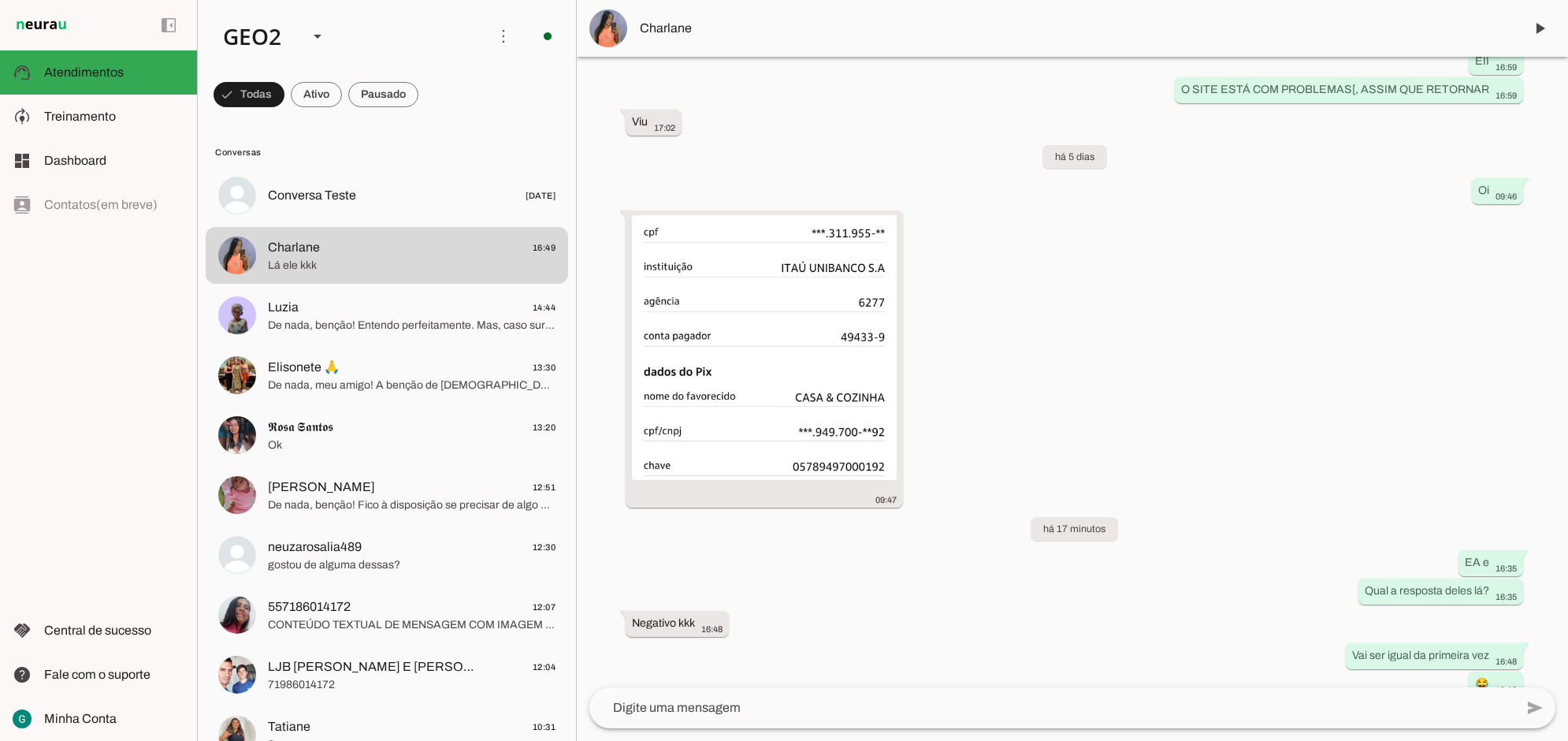
scroll to position [7960, 0]
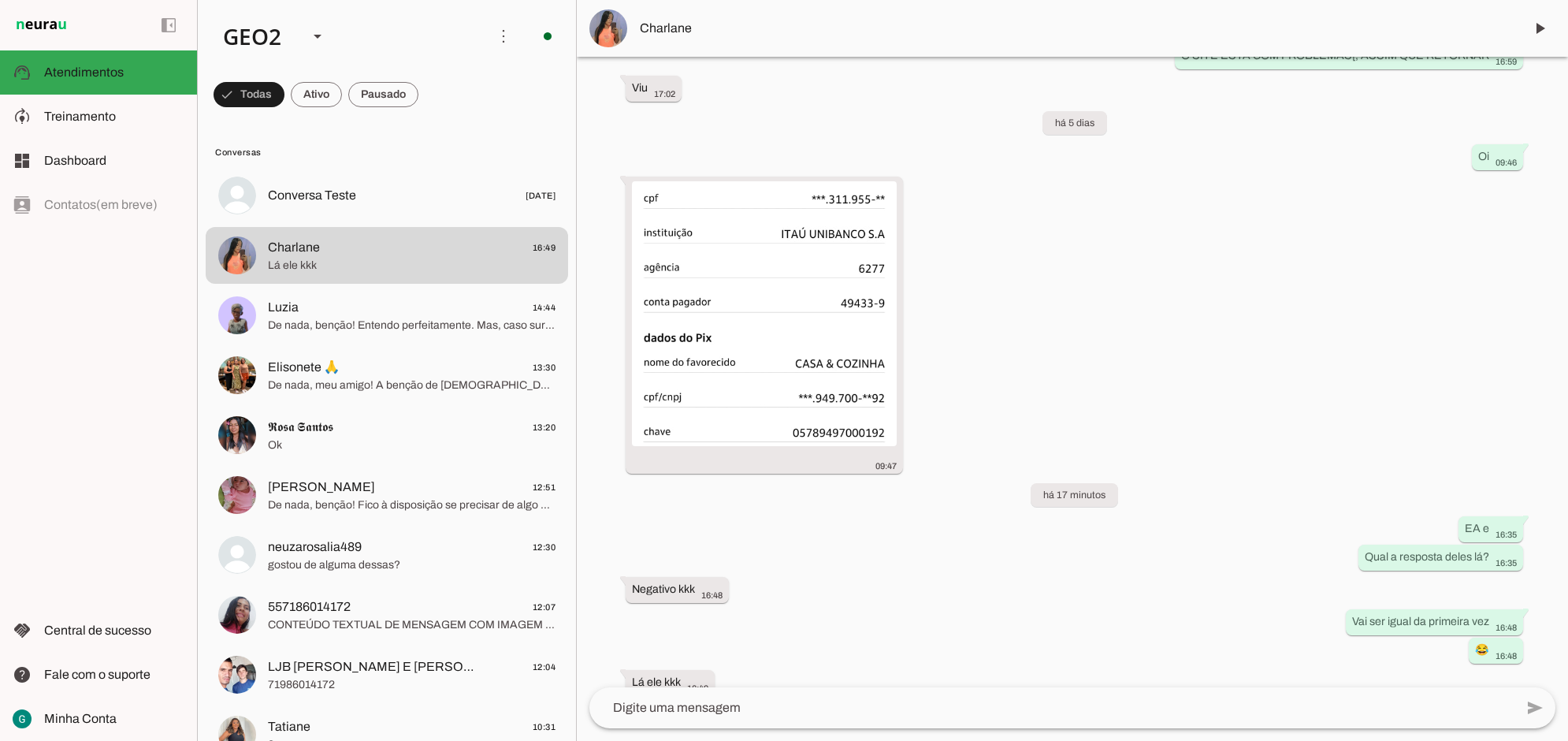
click at [1116, 364] on div "Agente ativado Agente pausado, interação humana no WhatsApp há 3 meses Agente a…" at bounding box center [1072, 372] width 991 height 631
click at [1156, 351] on div "Agente ativado Agente pausado, interação humana no WhatsApp há 3 meses Agente a…" at bounding box center [1072, 372] width 991 height 631
click at [1256, 339] on div "Agente ativado Agente pausado, interação humana no WhatsApp há 3 meses Agente a…" at bounding box center [1072, 372] width 991 height 631
click at [1241, 347] on div "Agente ativado Agente pausado, interação humana no WhatsApp há 3 meses Agente a…" at bounding box center [1072, 372] width 991 height 631
click at [703, 272] on img at bounding box center [764, 313] width 264 height 265
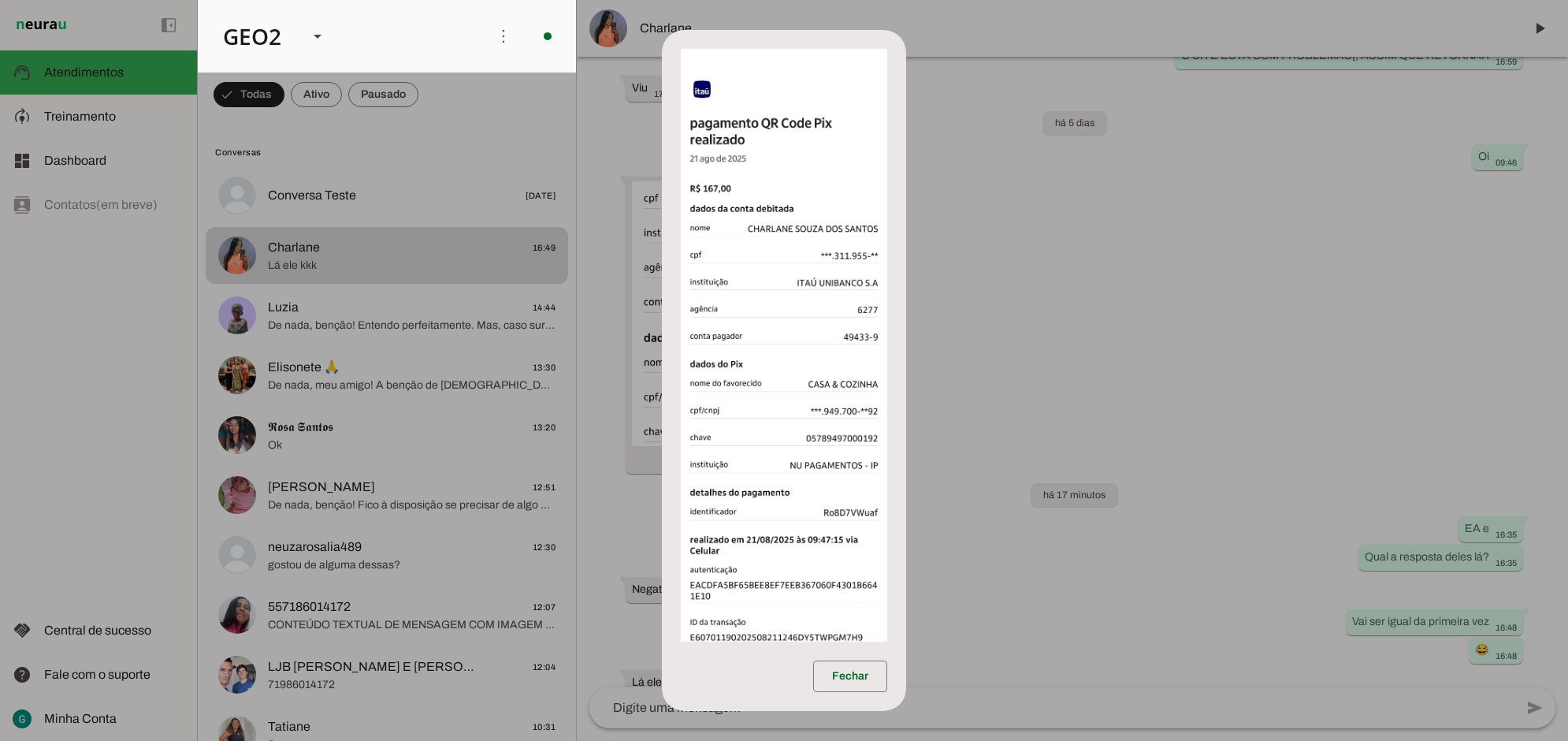
click at [907, 354] on dialog "Fechar" at bounding box center [784, 370] width 245 height 681
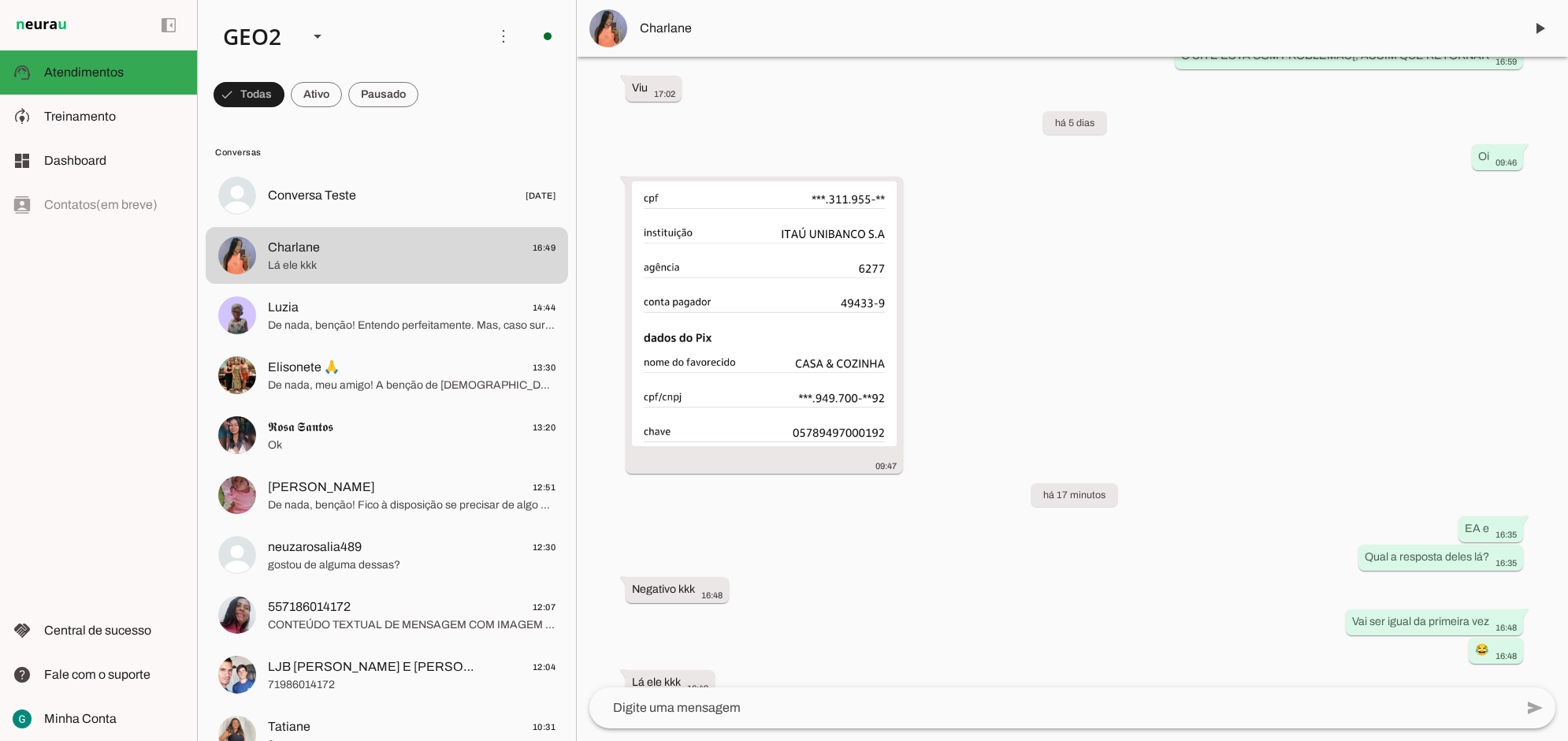
click at [1176, 348] on div "Agente ativado Agente pausado, interação humana no WhatsApp há 3 meses Agente a…" at bounding box center [1072, 372] width 991 height 631
click at [1185, 300] on div "Agente ativado Agente pausado, interação humana no WhatsApp há 3 meses Agente a…" at bounding box center [1072, 372] width 991 height 631
click at [1207, 316] on div "Agente ativado Agente pausado, interação humana no WhatsApp há 3 meses Agente a…" at bounding box center [1072, 372] width 991 height 631
click at [993, 530] on div "Agente ativado Agente pausado, interação humana no WhatsApp há 3 meses Agente a…" at bounding box center [1072, 372] width 991 height 631
click at [1101, 237] on div "Agente ativado Agente pausado, interação humana no WhatsApp há 3 meses Agente a…" at bounding box center [1072, 372] width 991 height 631
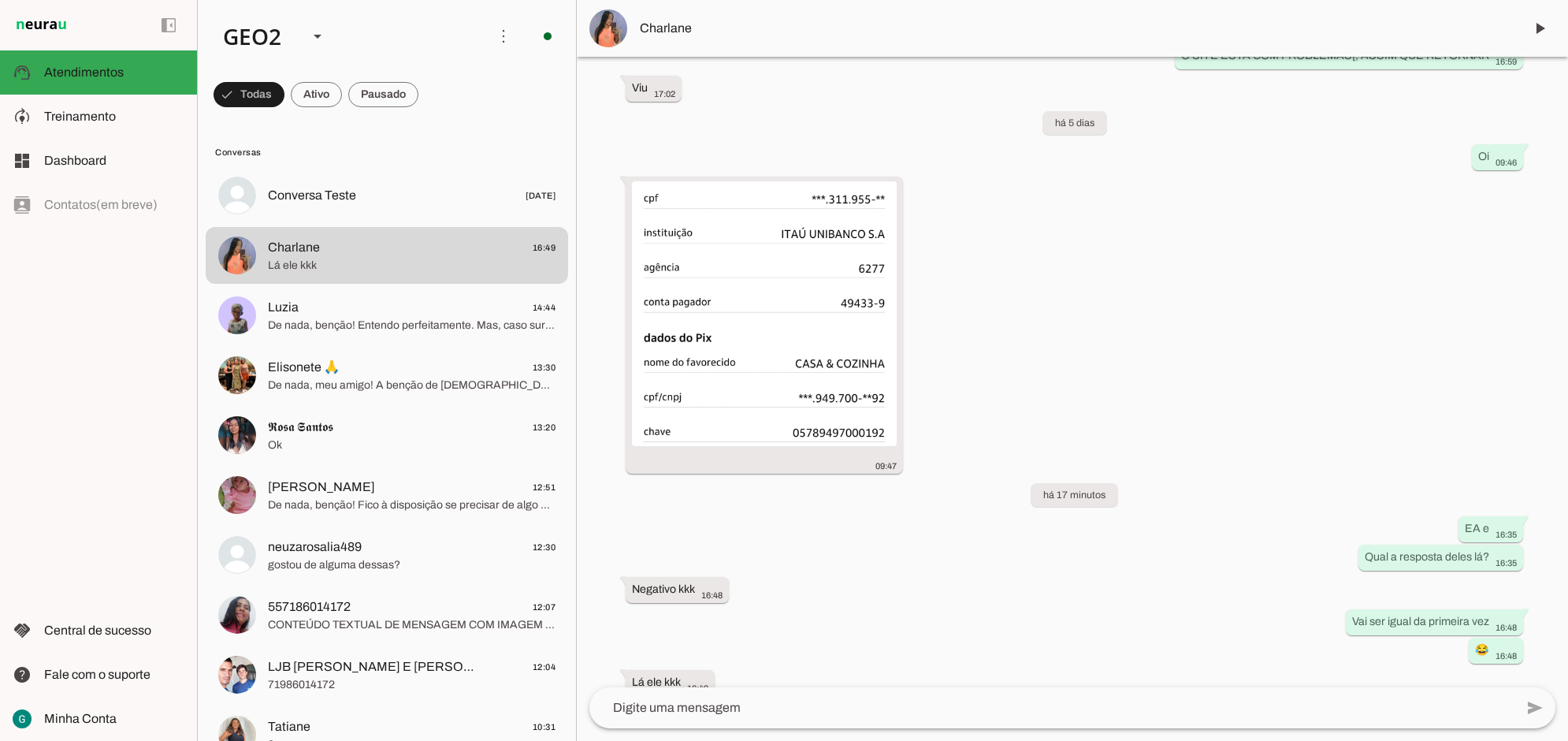
click at [1302, 376] on div "Agente ativado Agente pausado, interação humana no WhatsApp há 3 meses Agente a…" at bounding box center [1072, 372] width 991 height 631
click at [1085, 317] on div "Agente ativado Agente pausado, interação humana no WhatsApp há 3 meses Agente a…" at bounding box center [1072, 372] width 991 height 631
click at [915, 611] on div "Agente ativado Agente pausado, interação humana no WhatsApp há 3 meses Agente a…" at bounding box center [1072, 372] width 991 height 631
click at [934, 635] on div "Agente ativado Agente pausado, interação humana no WhatsApp há 3 meses Agente a…" at bounding box center [1072, 372] width 991 height 631
click at [1047, 596] on div "Agente ativado Agente pausado, interação humana no WhatsApp há 3 meses Agente a…" at bounding box center [1072, 372] width 991 height 631
